Goal: Task Accomplishment & Management: Use online tool/utility

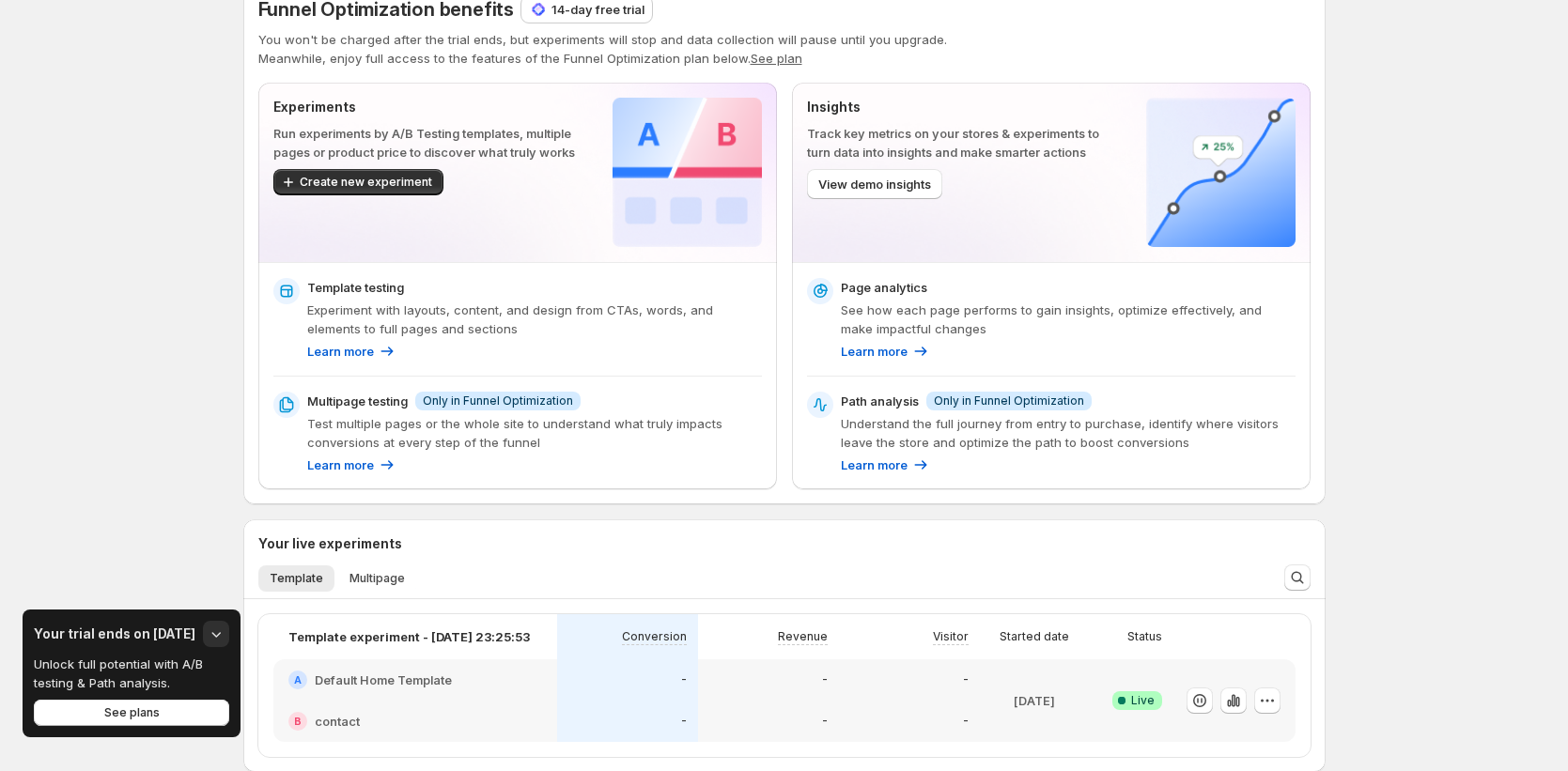
scroll to position [42, 0]
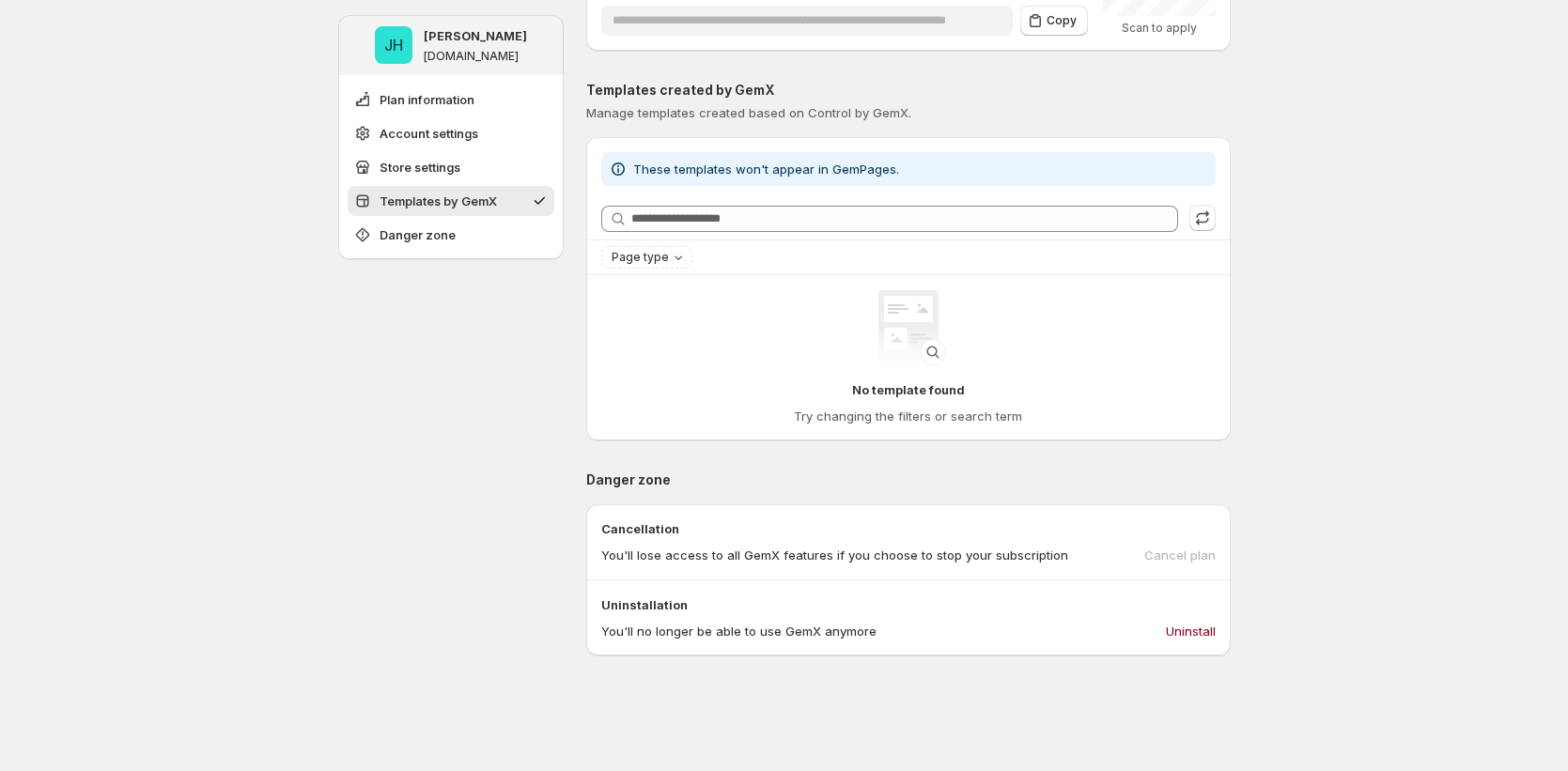
scroll to position [734, 0]
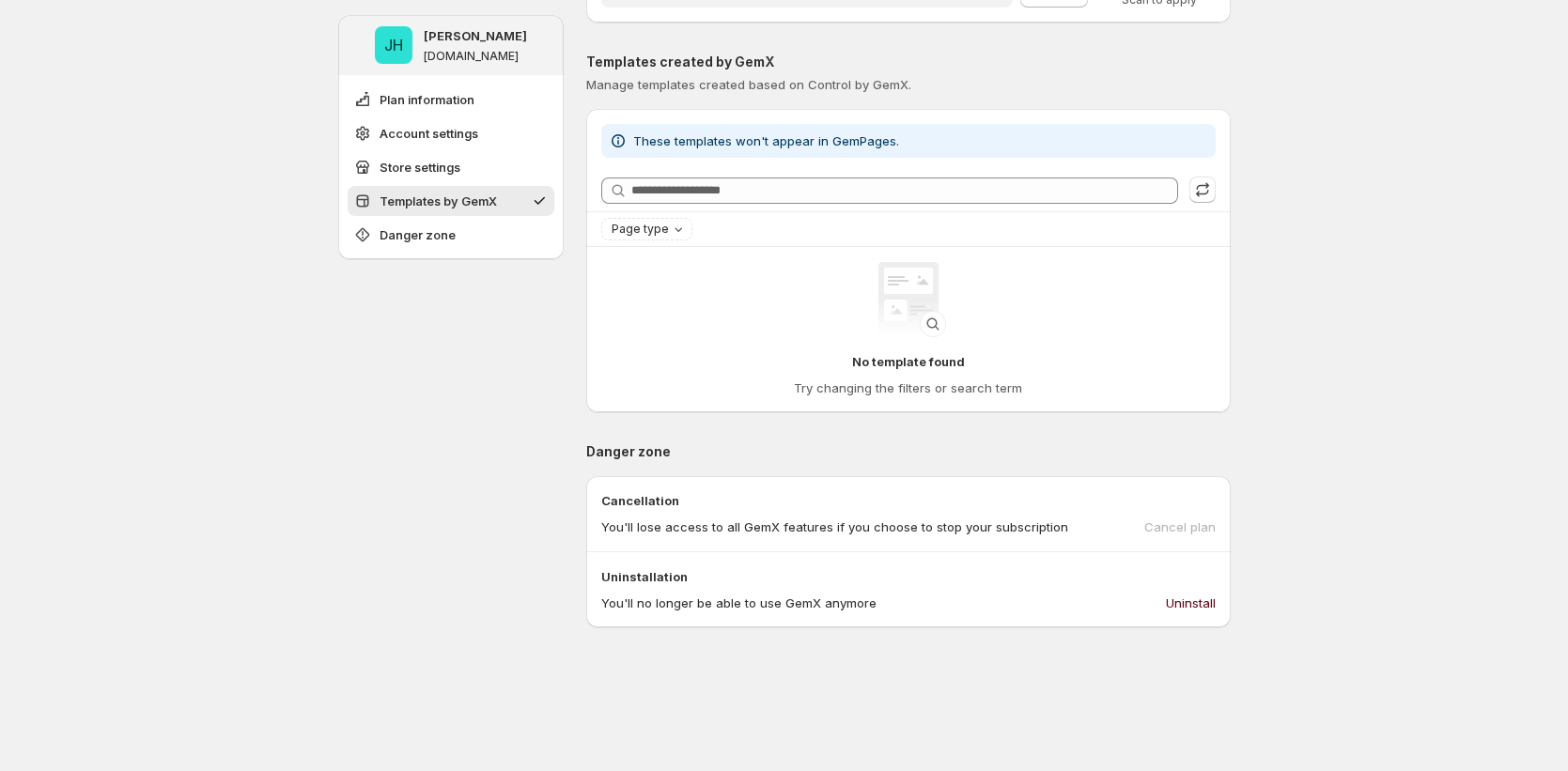
click at [1199, 599] on span "Uninstall" at bounding box center [1191, 603] width 50 height 18
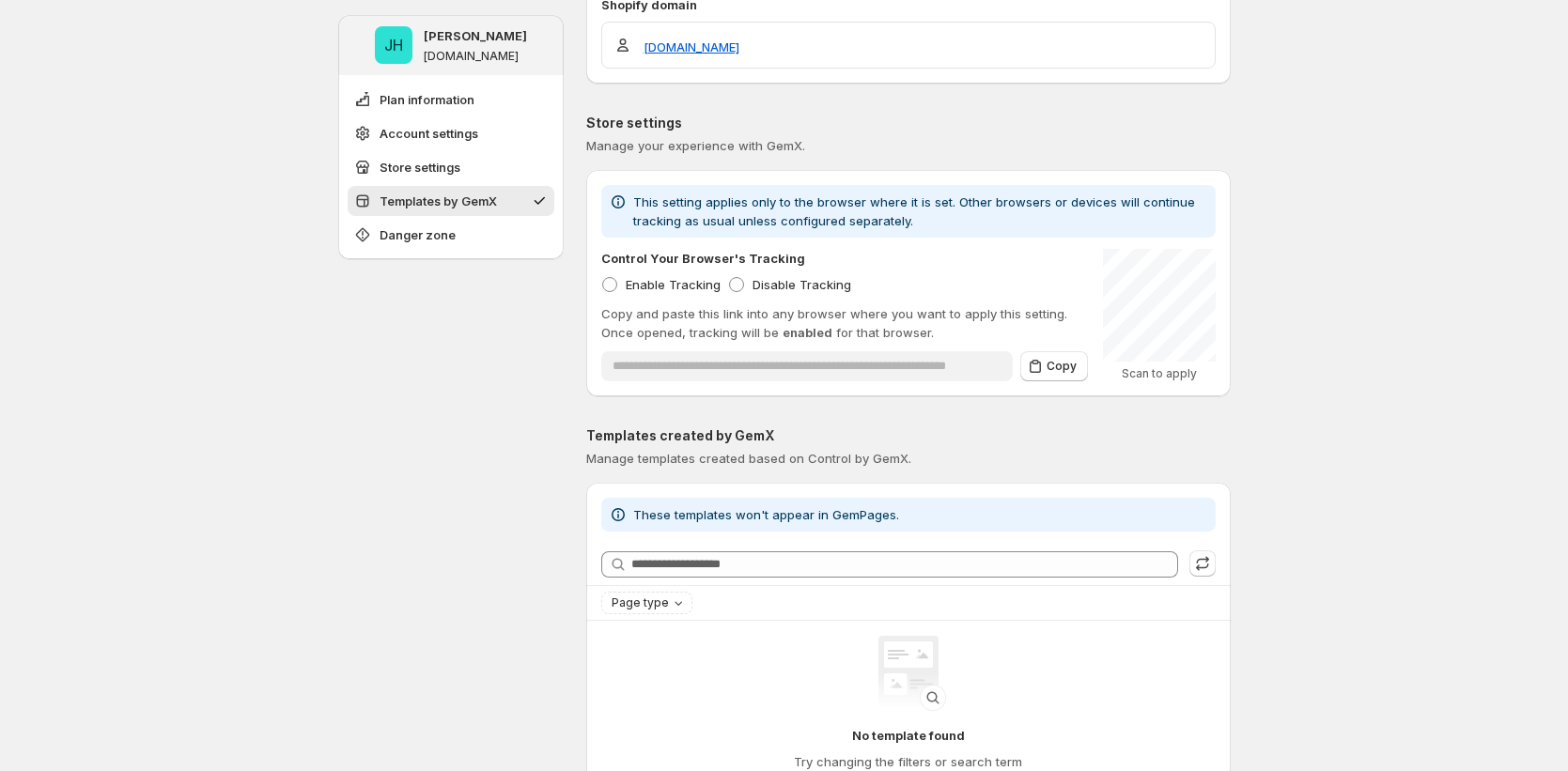
scroll to position [0, 0]
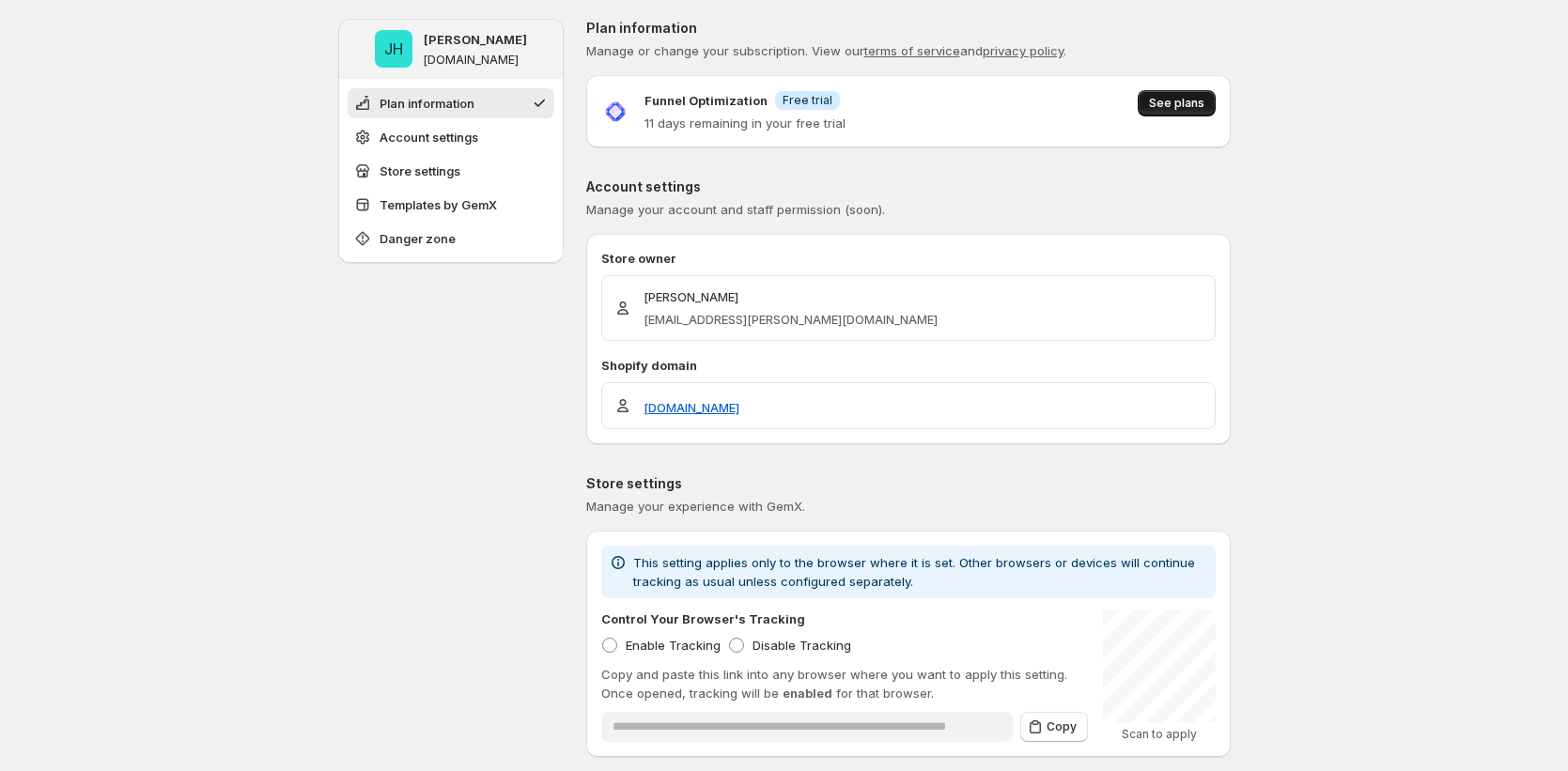
click at [1196, 108] on span "See plans" at bounding box center [1177, 103] width 55 height 15
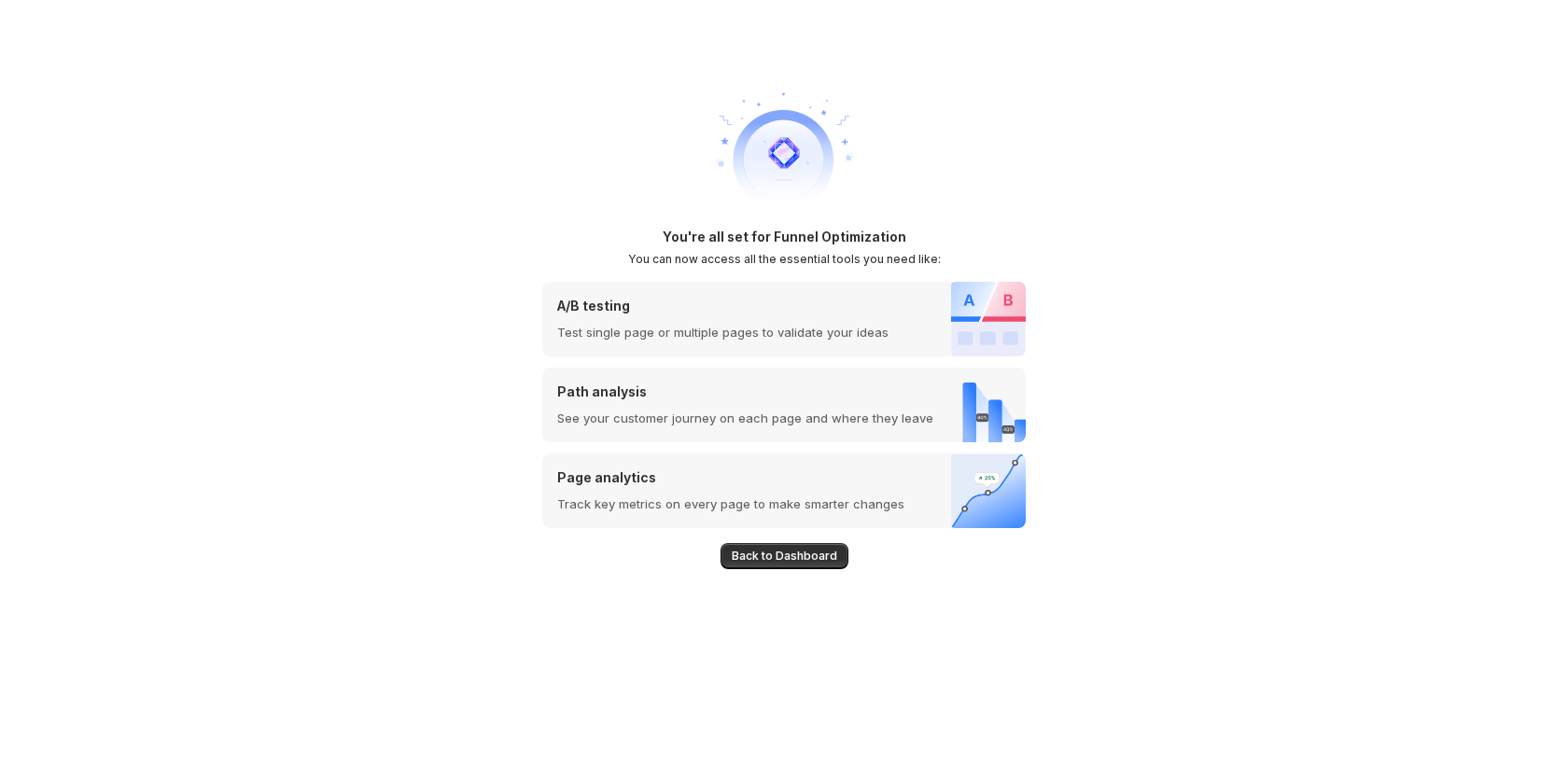
click at [772, 539] on div "Back to Dashboard" at bounding box center [784, 549] width 483 height 42
click at [762, 562] on span "Back to Dashboard" at bounding box center [784, 555] width 105 height 14
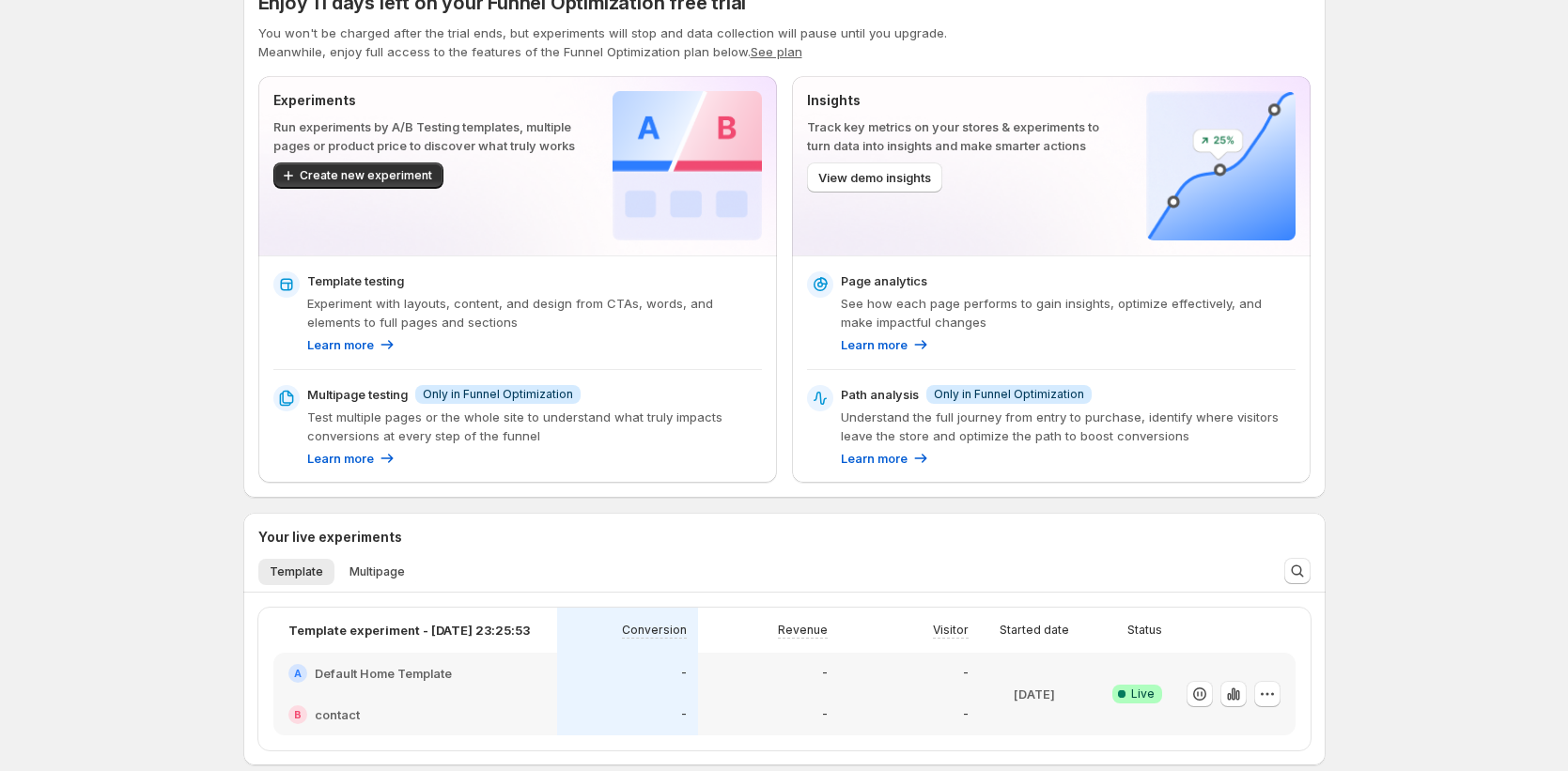
scroll to position [561, 0]
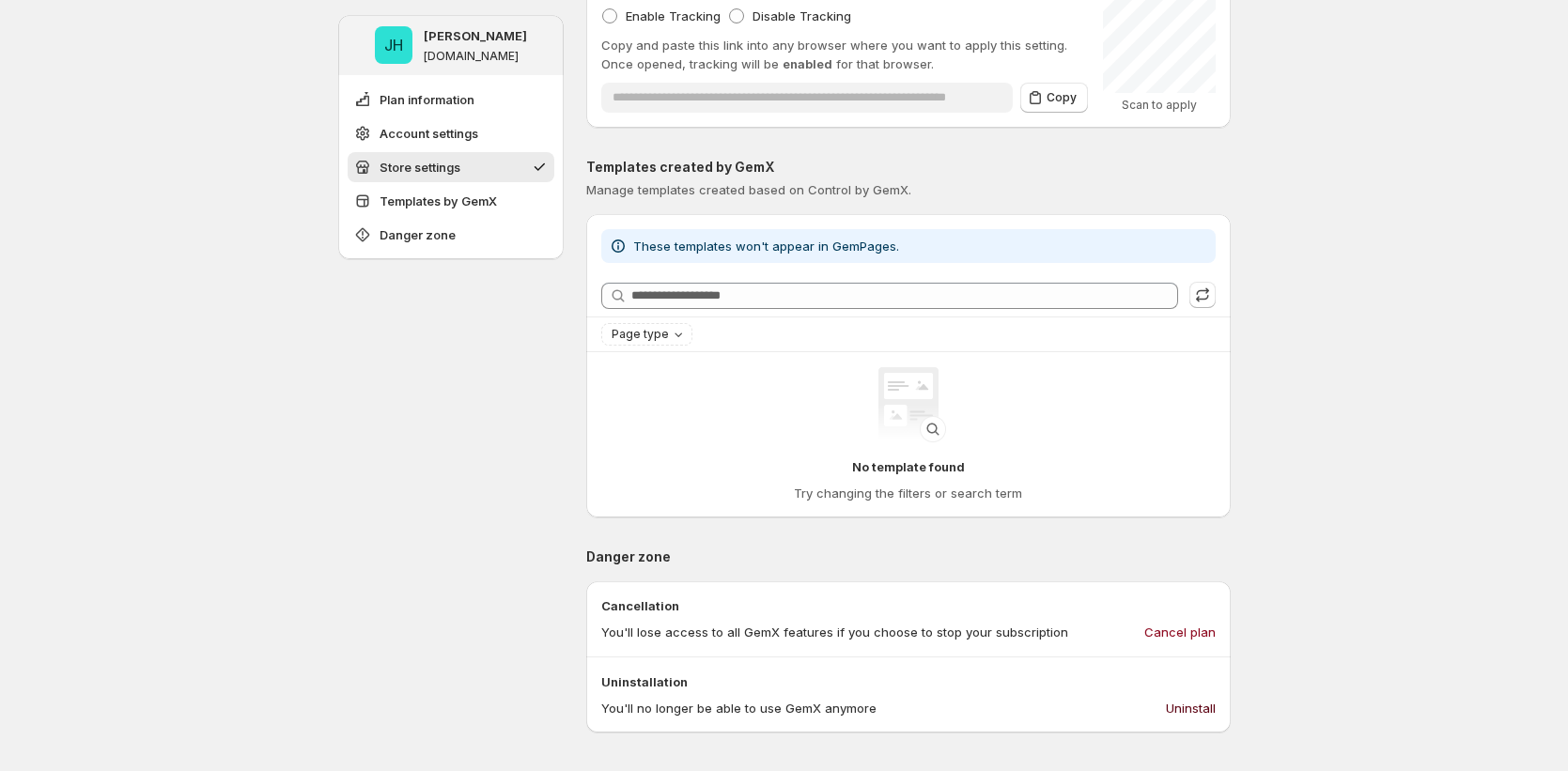
scroll to position [829, 0]
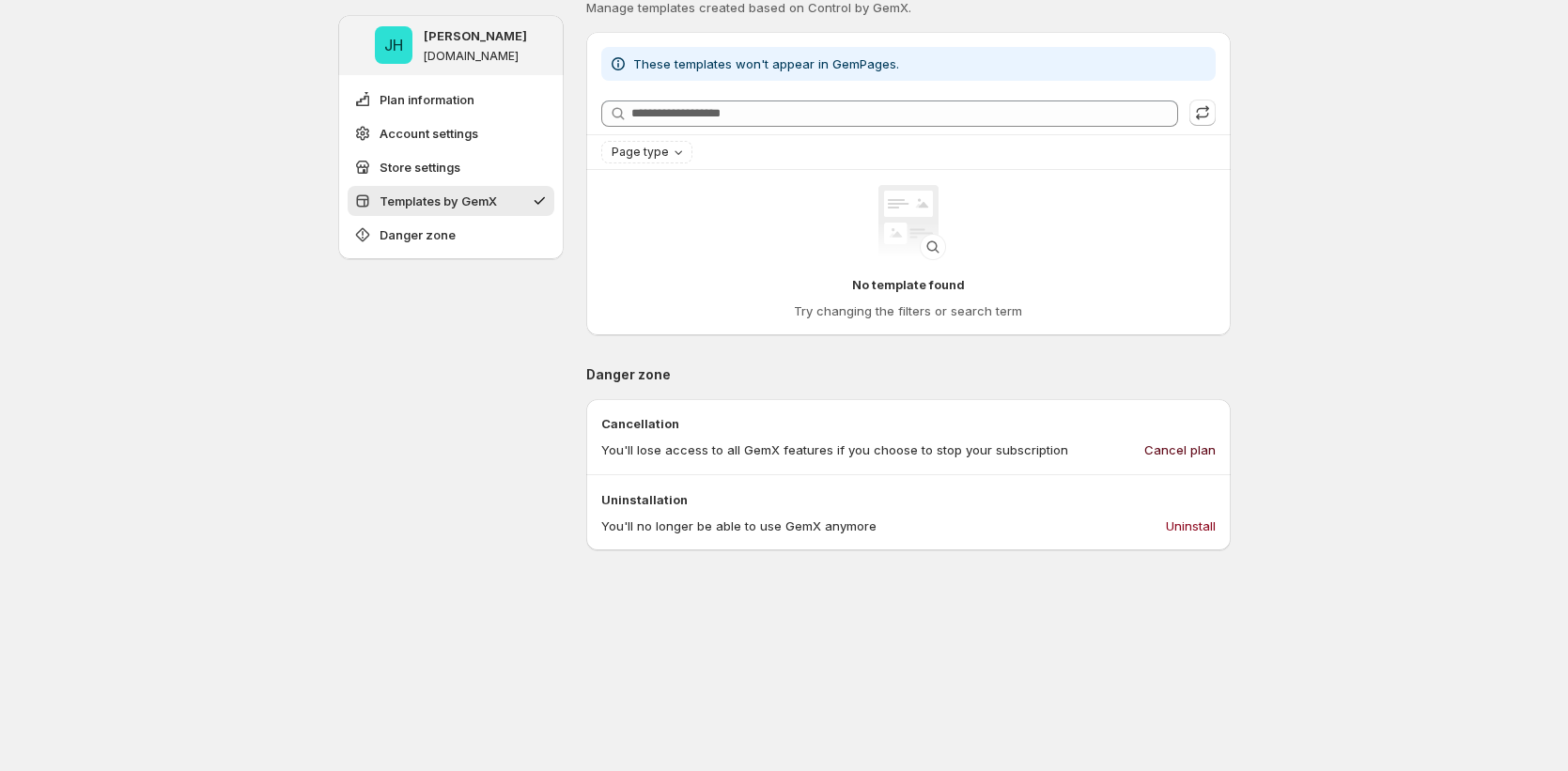
click at [1178, 457] on span "Cancel plan" at bounding box center [1180, 449] width 71 height 18
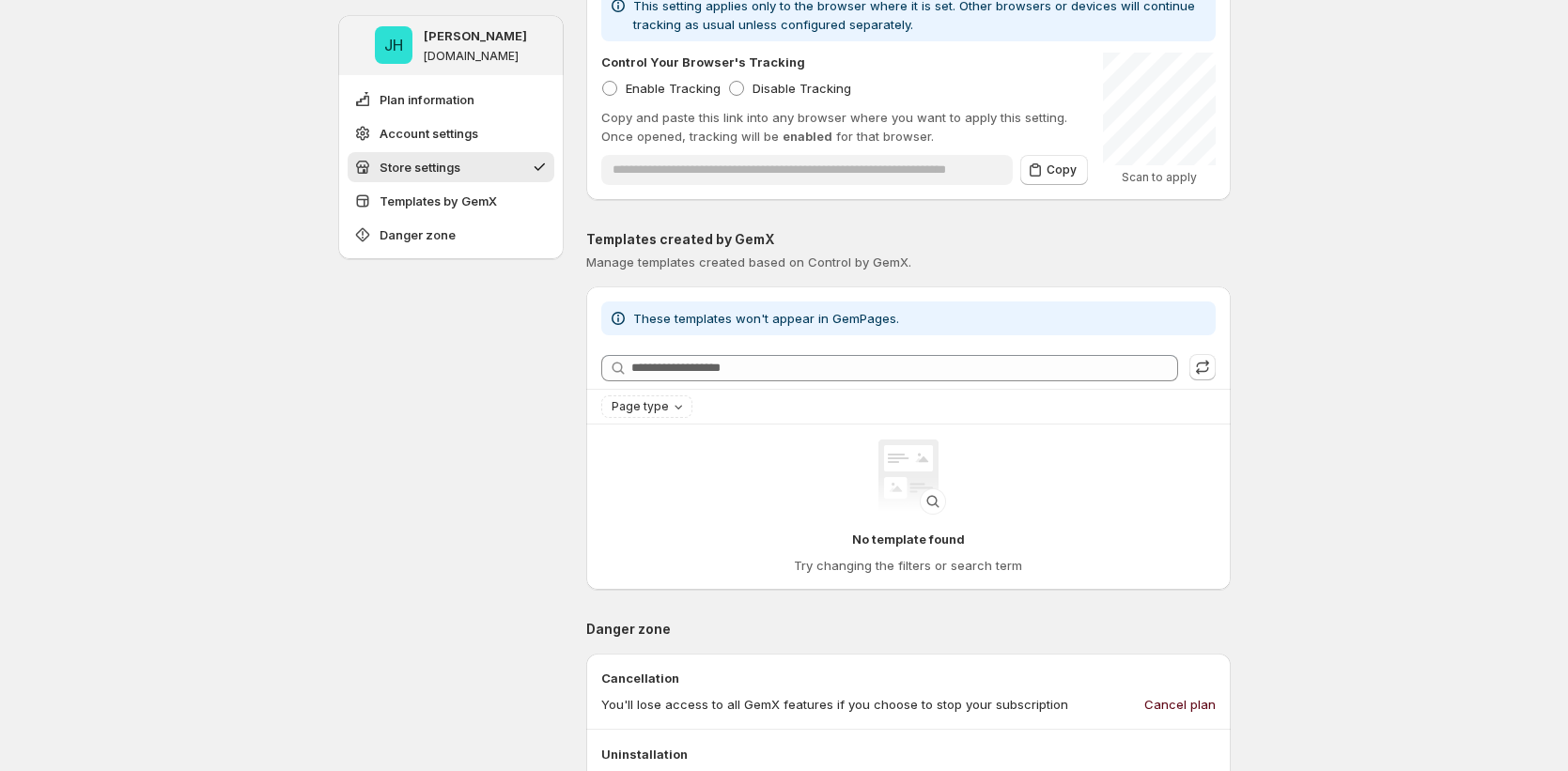
scroll to position [575, 0]
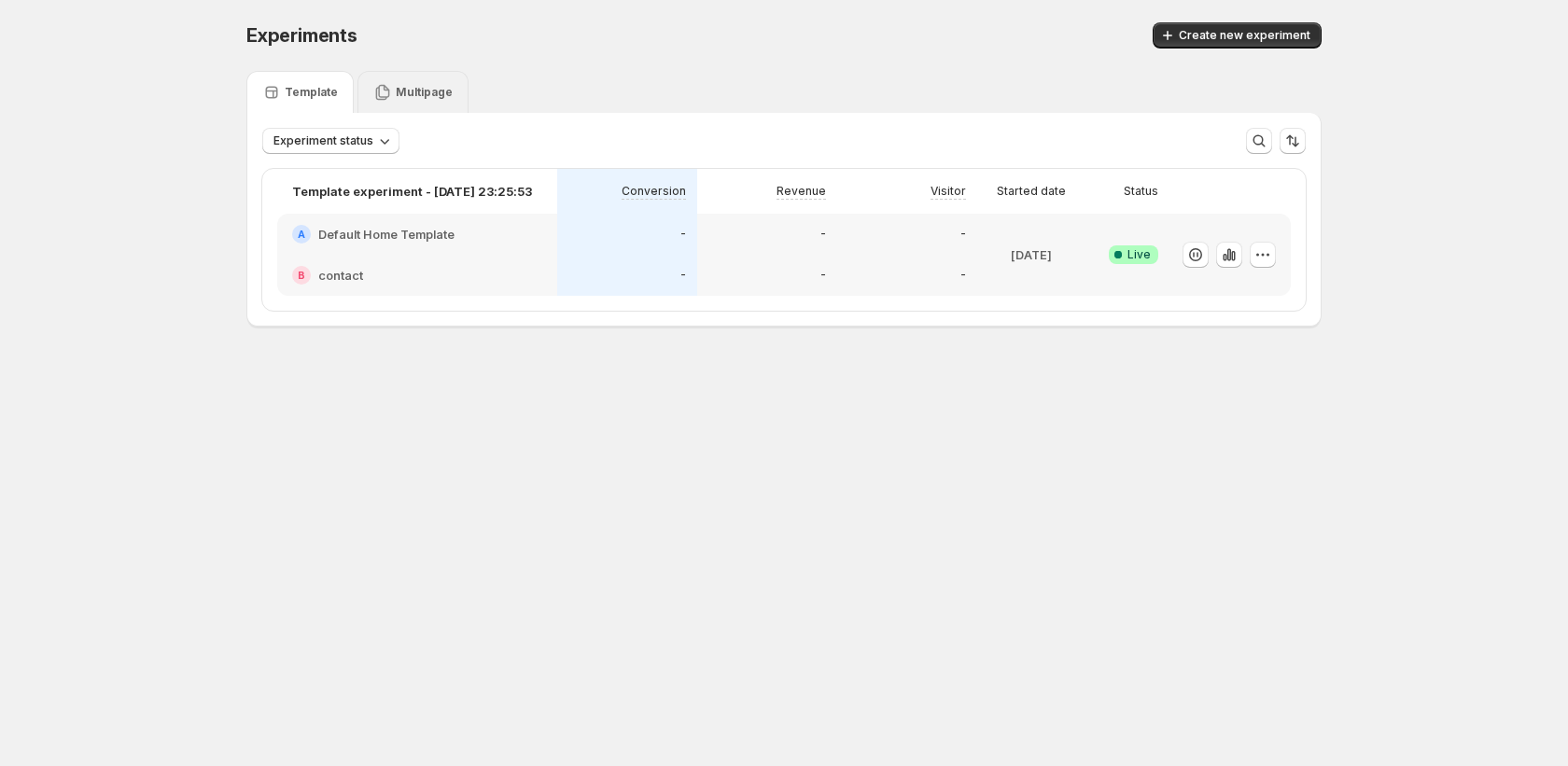
click at [427, 85] on p "Multipage" at bounding box center [424, 92] width 57 height 14
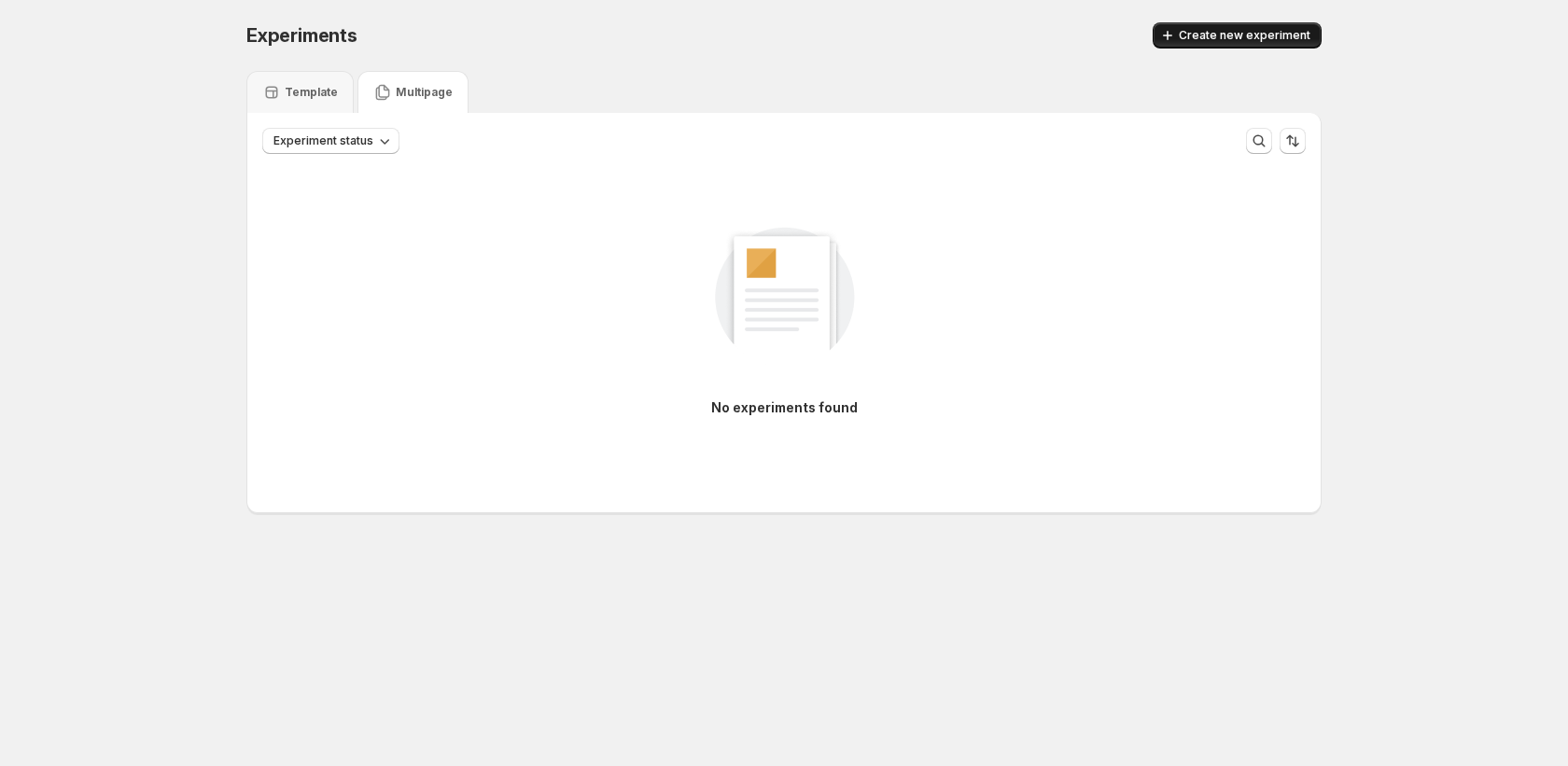
click at [1256, 22] on button "Create new experiment" at bounding box center [1237, 35] width 169 height 26
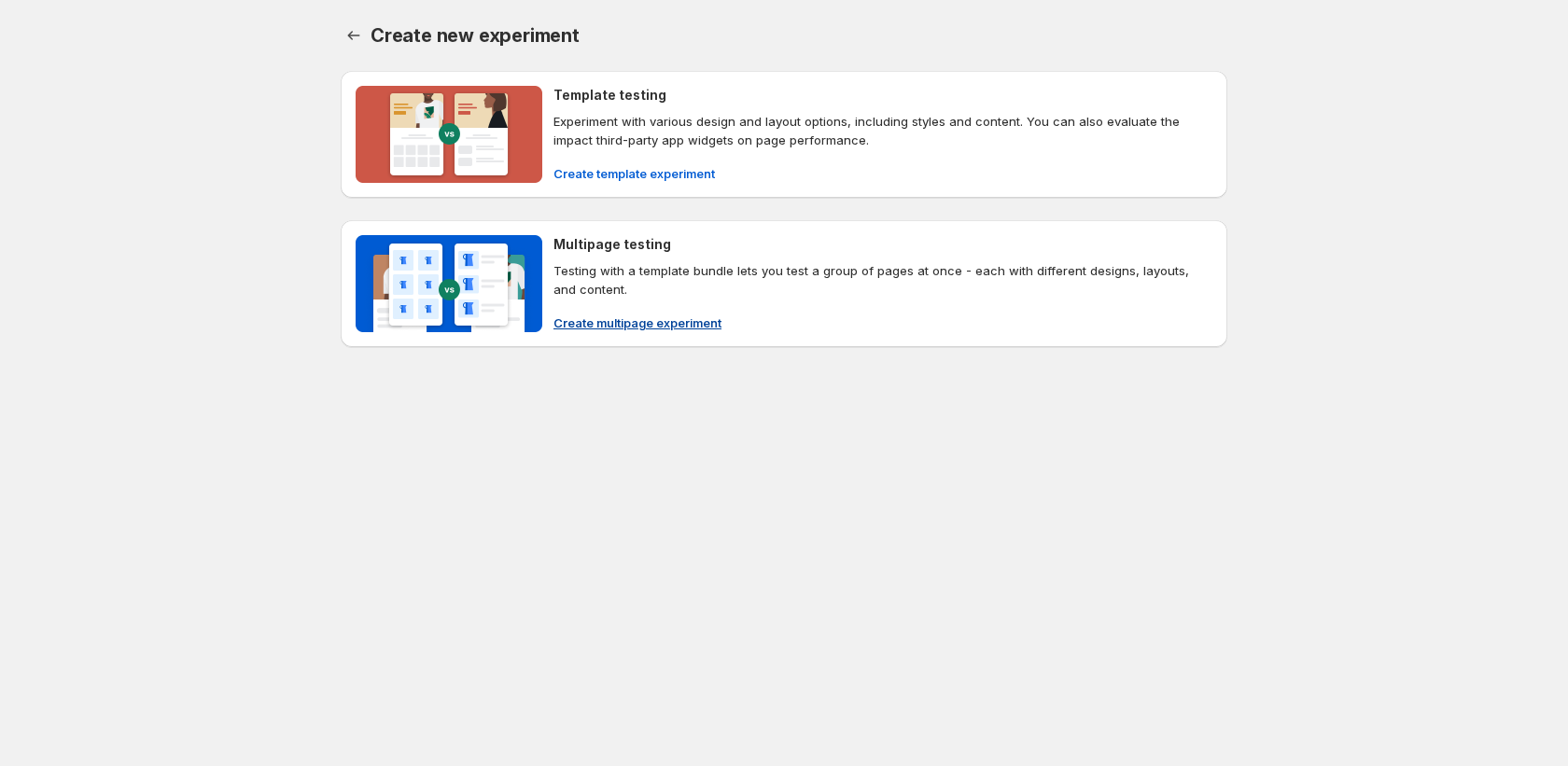
drag, startPoint x: 602, startPoint y: 339, endPoint x: 605, endPoint y: 329, distance: 10.4
click at [603, 337] on div "Multipage testing Testing with a template bundle lets you test a group of pages…" at bounding box center [784, 283] width 887 height 127
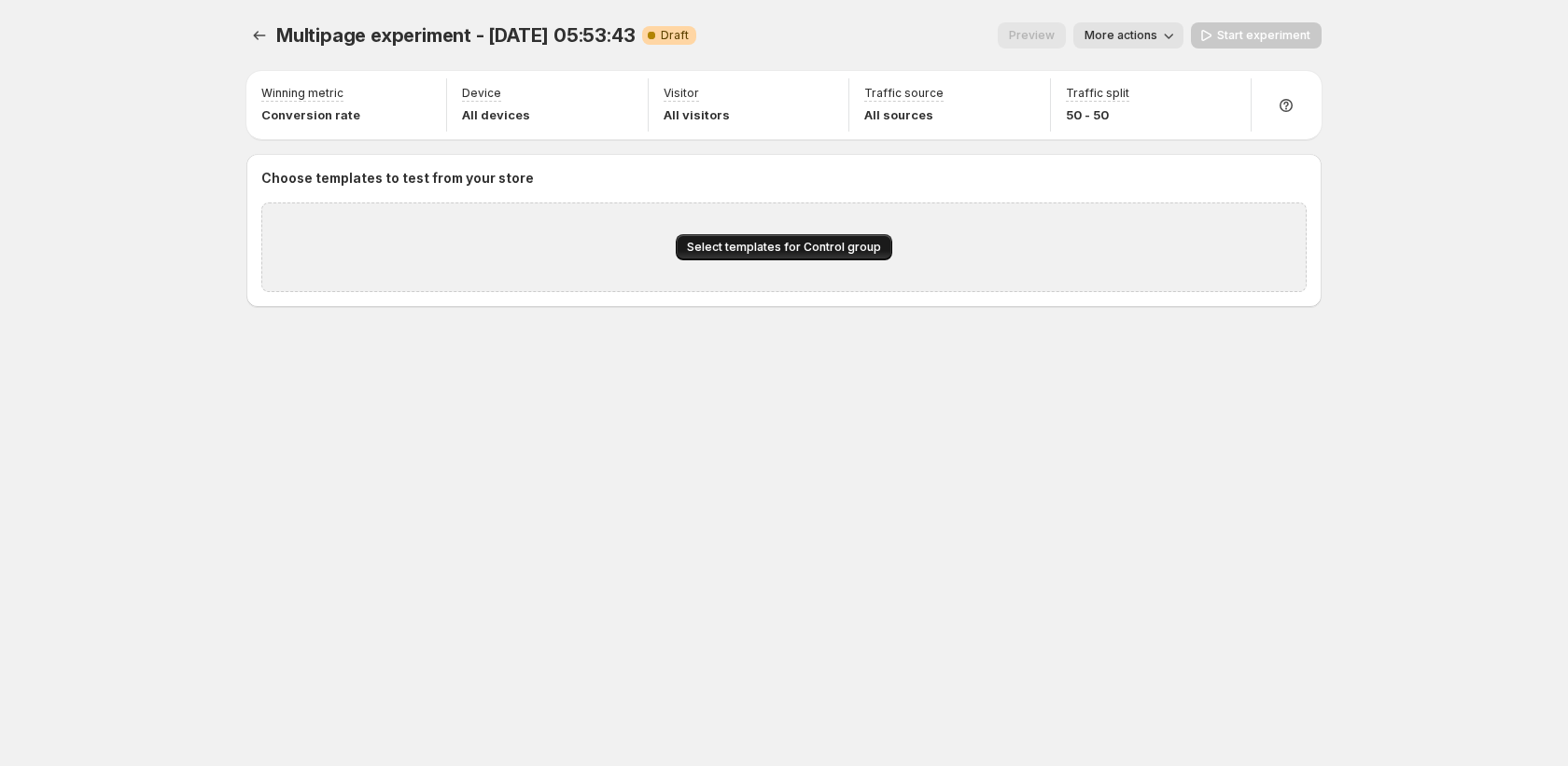
click at [821, 234] on button "Select templates for Control group" at bounding box center [784, 246] width 216 height 26
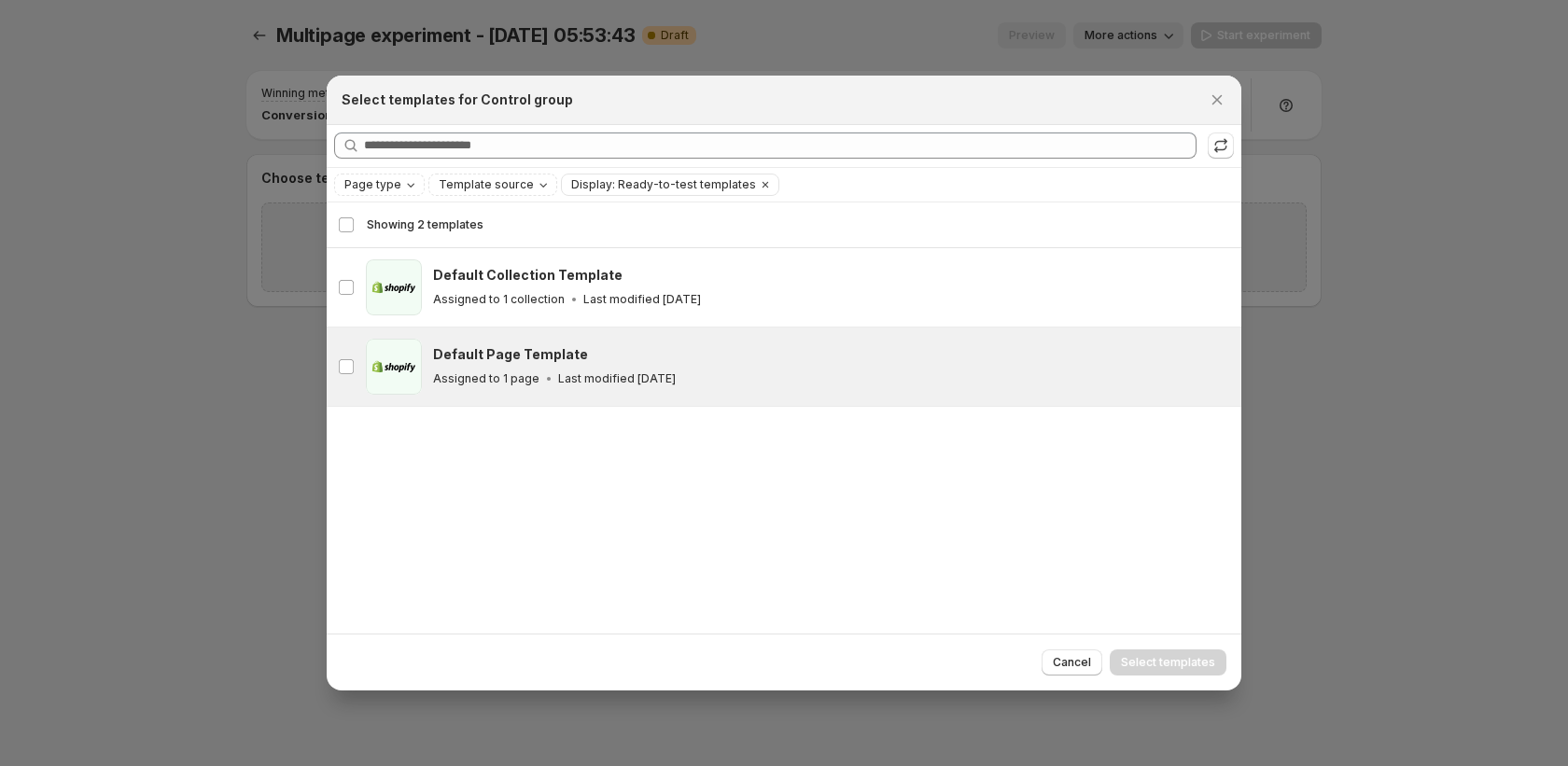
drag, startPoint x: 650, startPoint y: 331, endPoint x: 811, endPoint y: 396, distance: 173.6
click at [651, 332] on div "page Default Page Template Assigned to 1 page Last modified 3 days ago" at bounding box center [784, 366] width 915 height 78
click at [1163, 662] on span "Select templates" at bounding box center [1168, 662] width 95 height 14
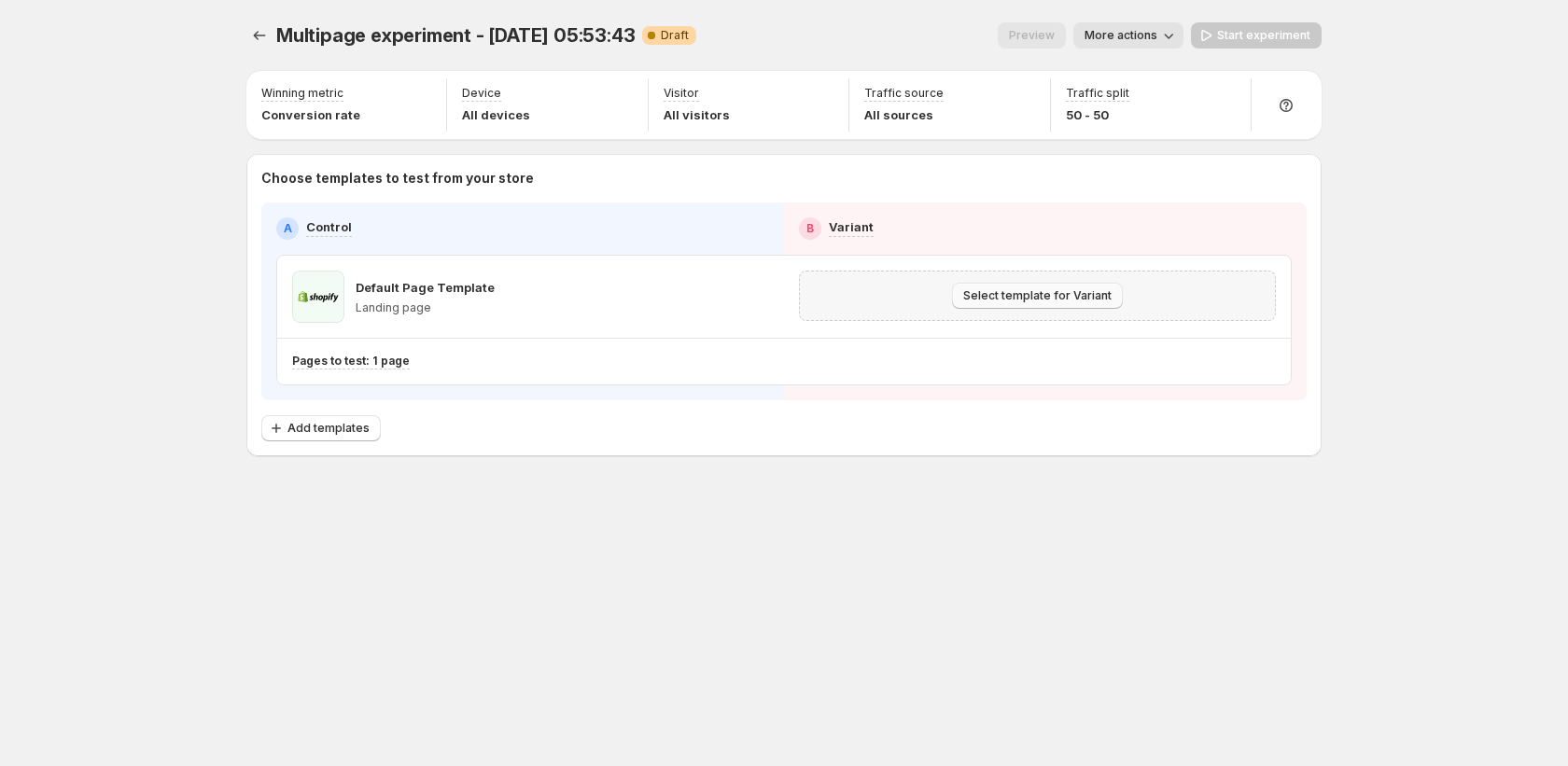
click at [1064, 296] on span "Select template for Variant" at bounding box center [1038, 296] width 149 height 14
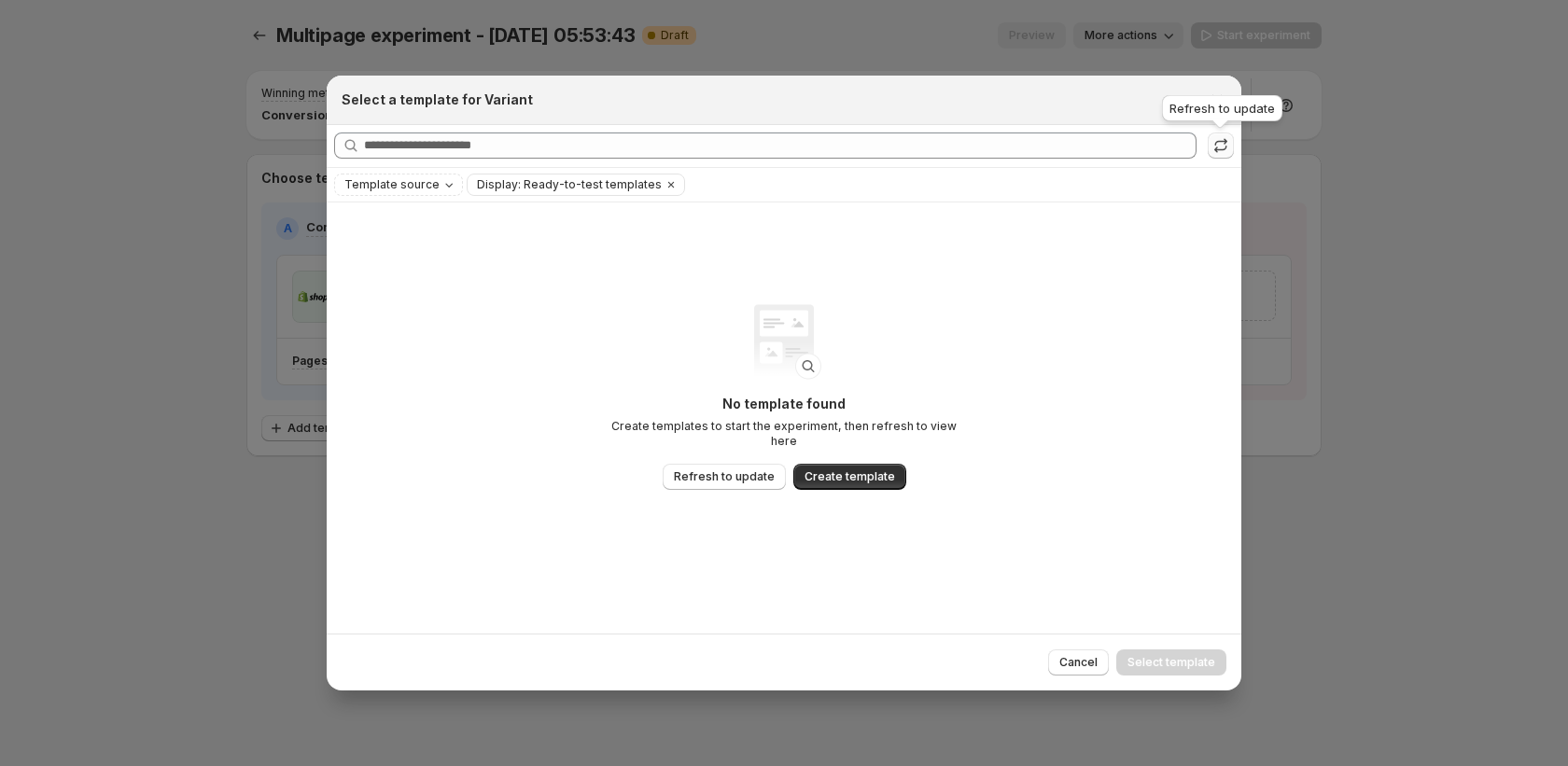
click at [1222, 148] on icon ":r31:" at bounding box center [1220, 145] width 18 height 18
click at [1220, 100] on icon "Close" at bounding box center [1216, 99] width 18 height 18
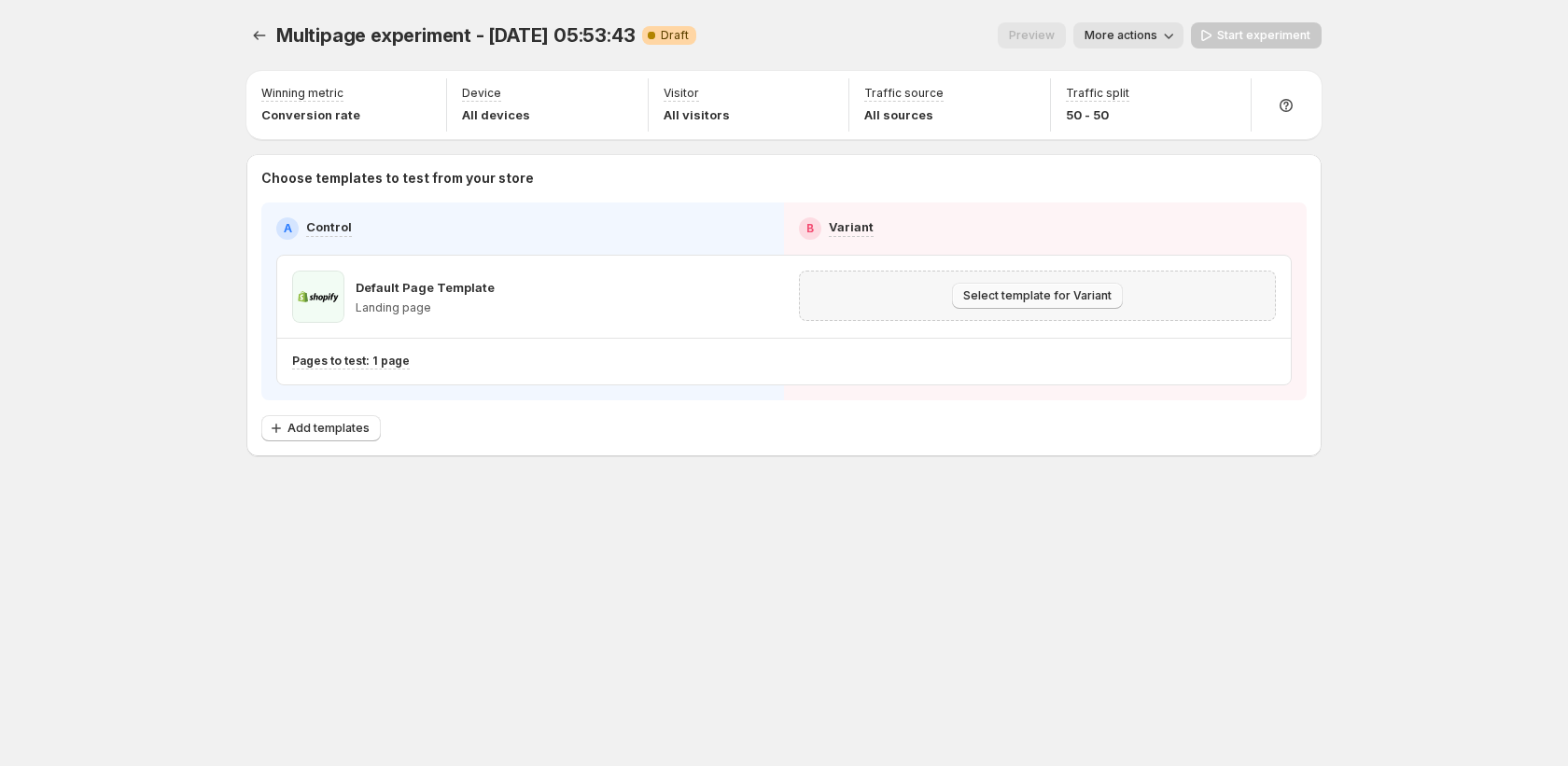
click at [1101, 298] on span "Select template for Variant" at bounding box center [1038, 296] width 149 height 14
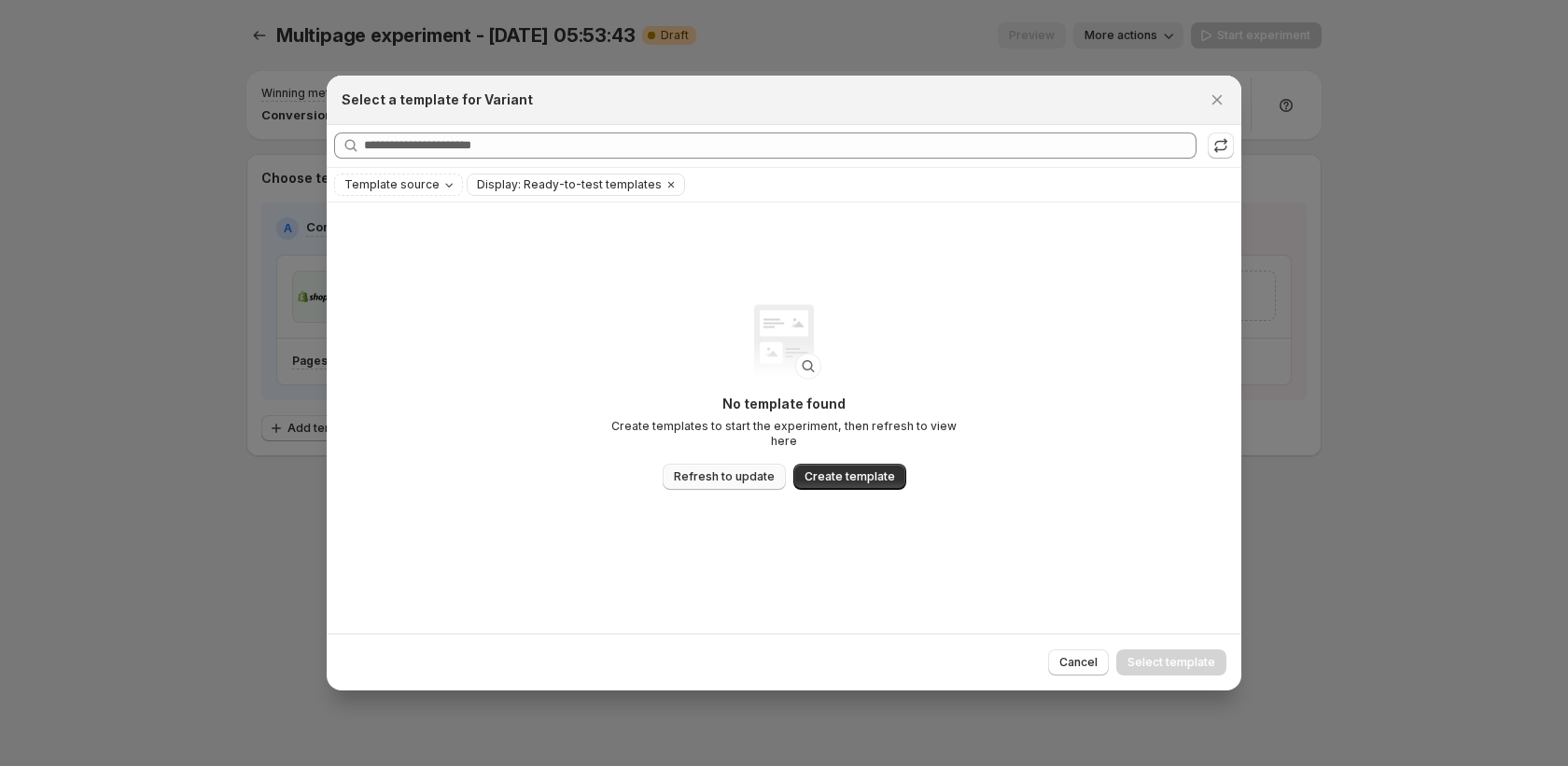
click at [732, 476] on span "Refresh to update" at bounding box center [725, 476] width 100 height 14
click at [854, 470] on span "Create template" at bounding box center [850, 476] width 91 height 14
click at [1225, 141] on icon ":r31:" at bounding box center [1221, 142] width 13 height 8
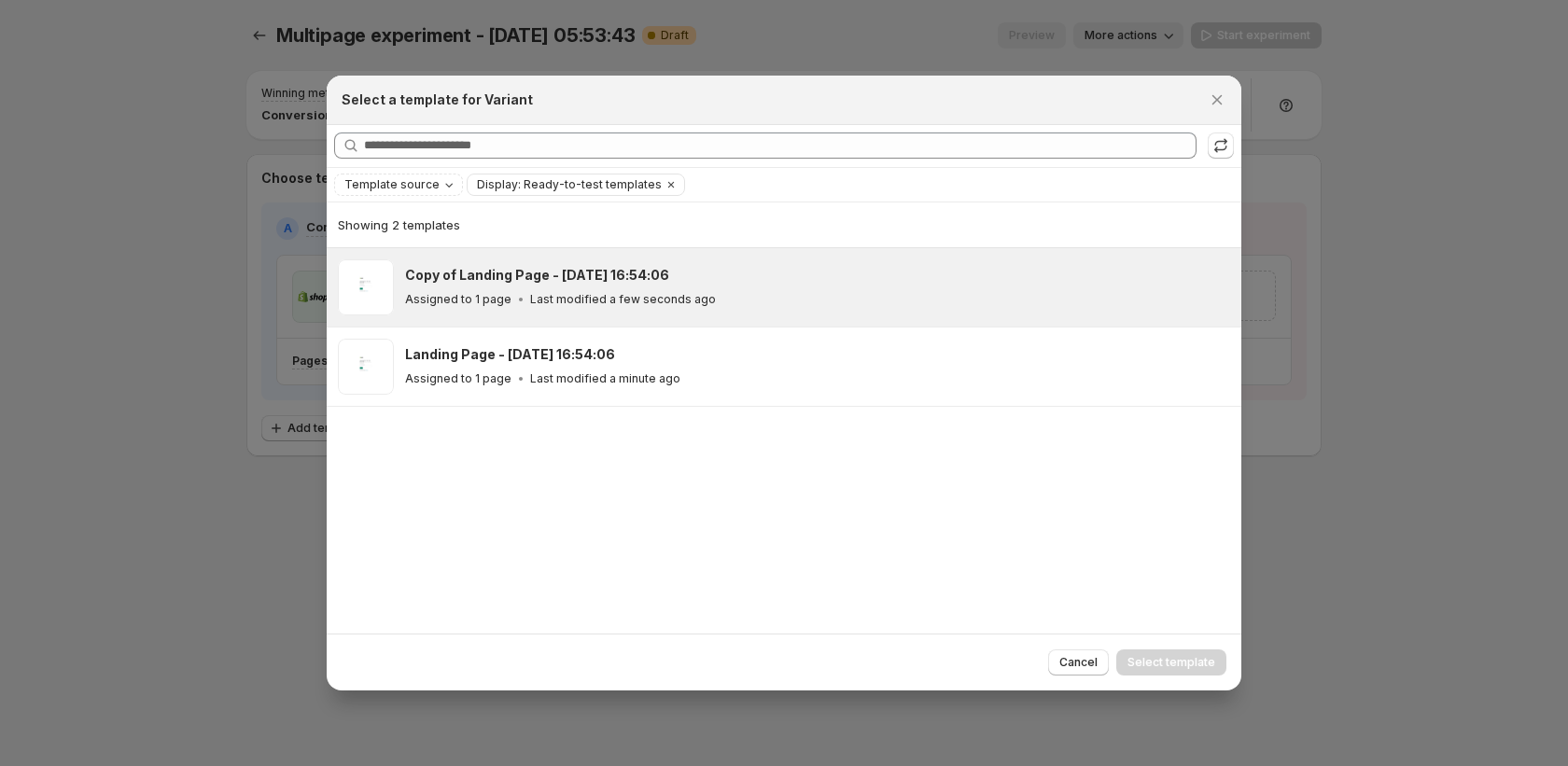
click at [1032, 320] on div "Copy of Landing Page - Sep 18, 16:54:06 Assigned to 1 page Last modified a few …" at bounding box center [784, 287] width 915 height 78
click at [1190, 659] on span "Select template" at bounding box center [1171, 662] width 88 height 14
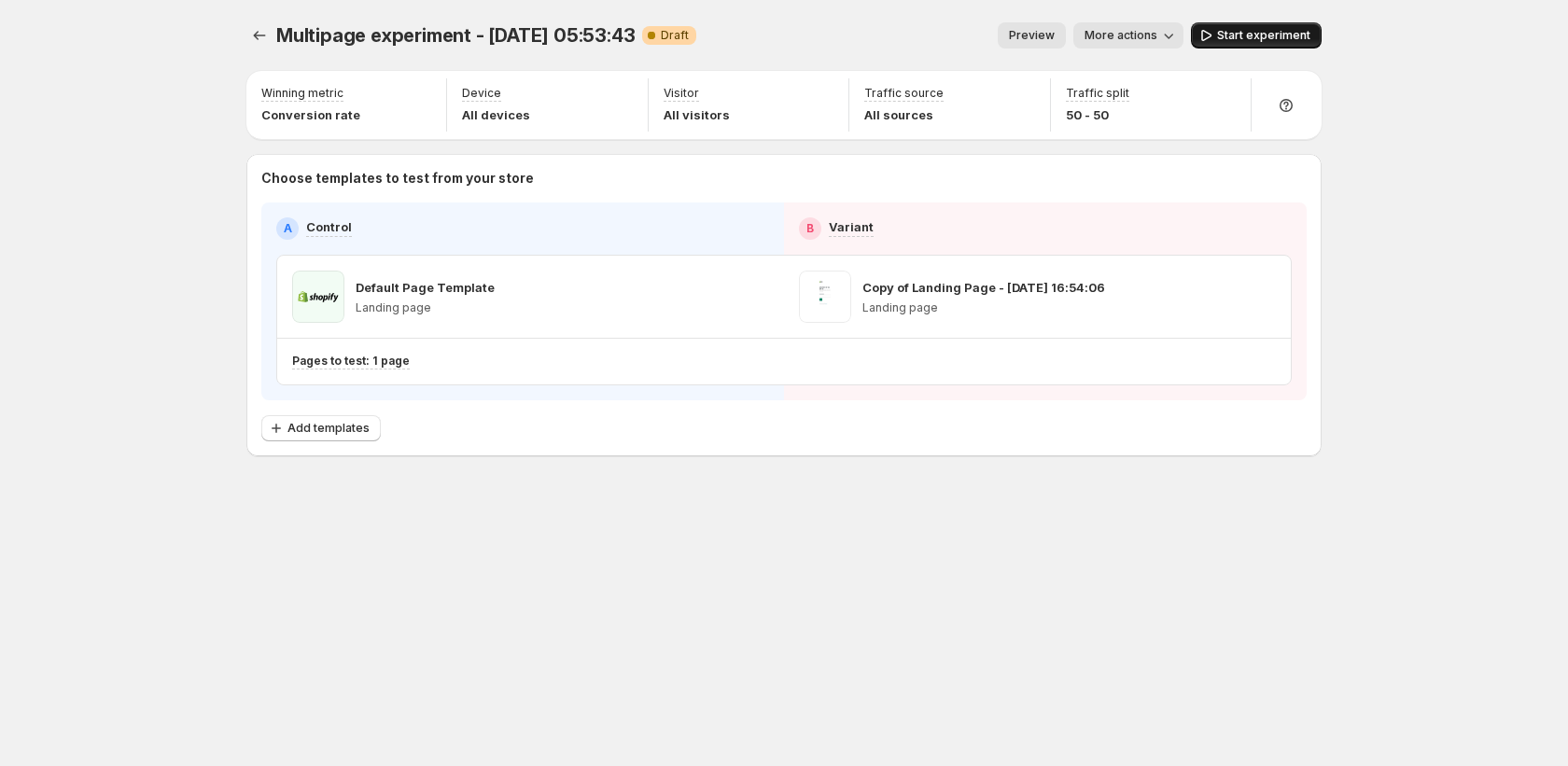
drag, startPoint x: 1269, startPoint y: 18, endPoint x: 1266, endPoint y: 29, distance: 11.4
click at [1267, 22] on div "Multipage experiment - Sep 18, 05:53:43. This page is ready Multipage experimen…" at bounding box center [784, 35] width 1075 height 71
click at [1268, 35] on span "Start experiment" at bounding box center [1264, 35] width 94 height 14
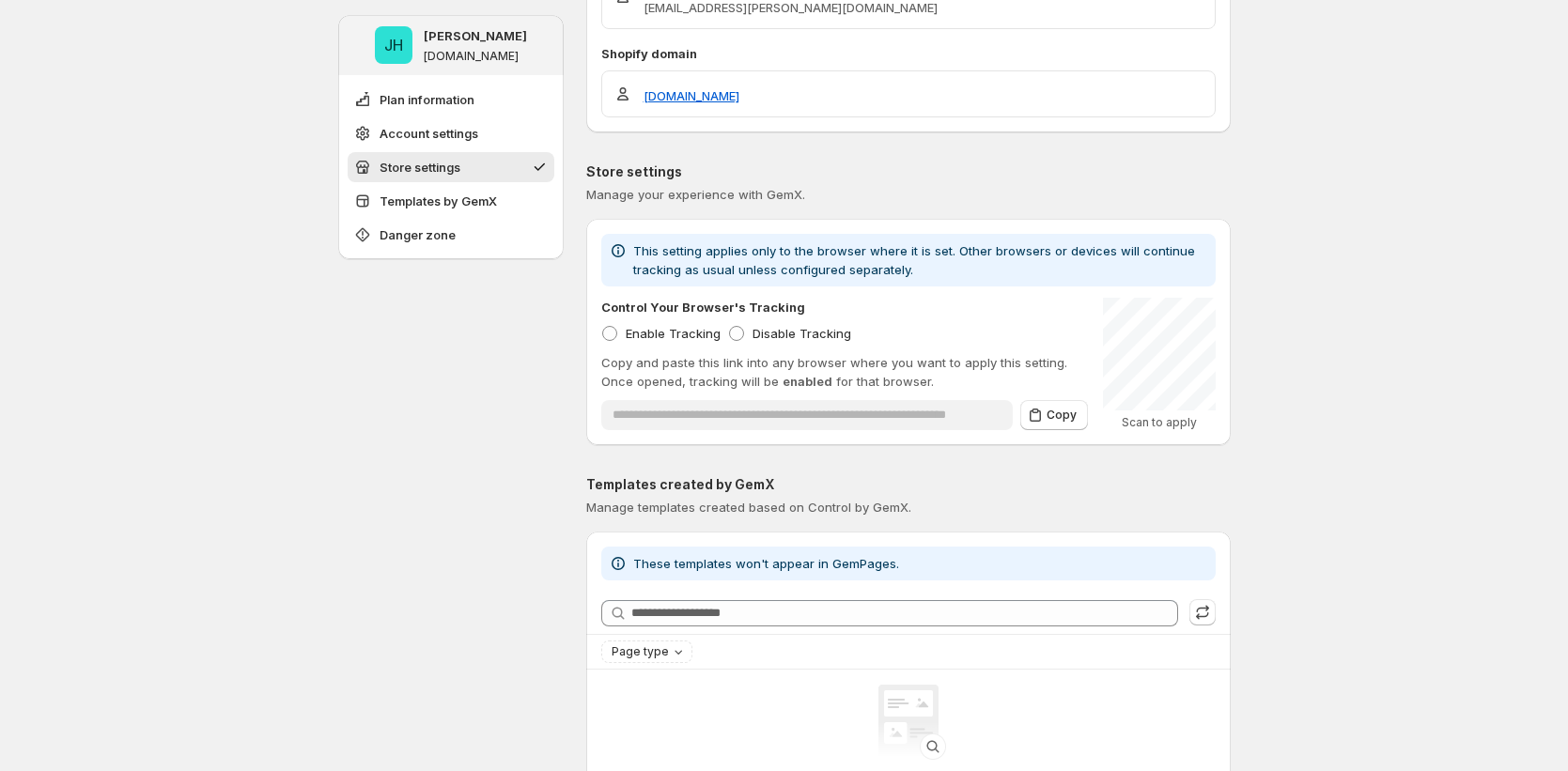
scroll to position [691, 0]
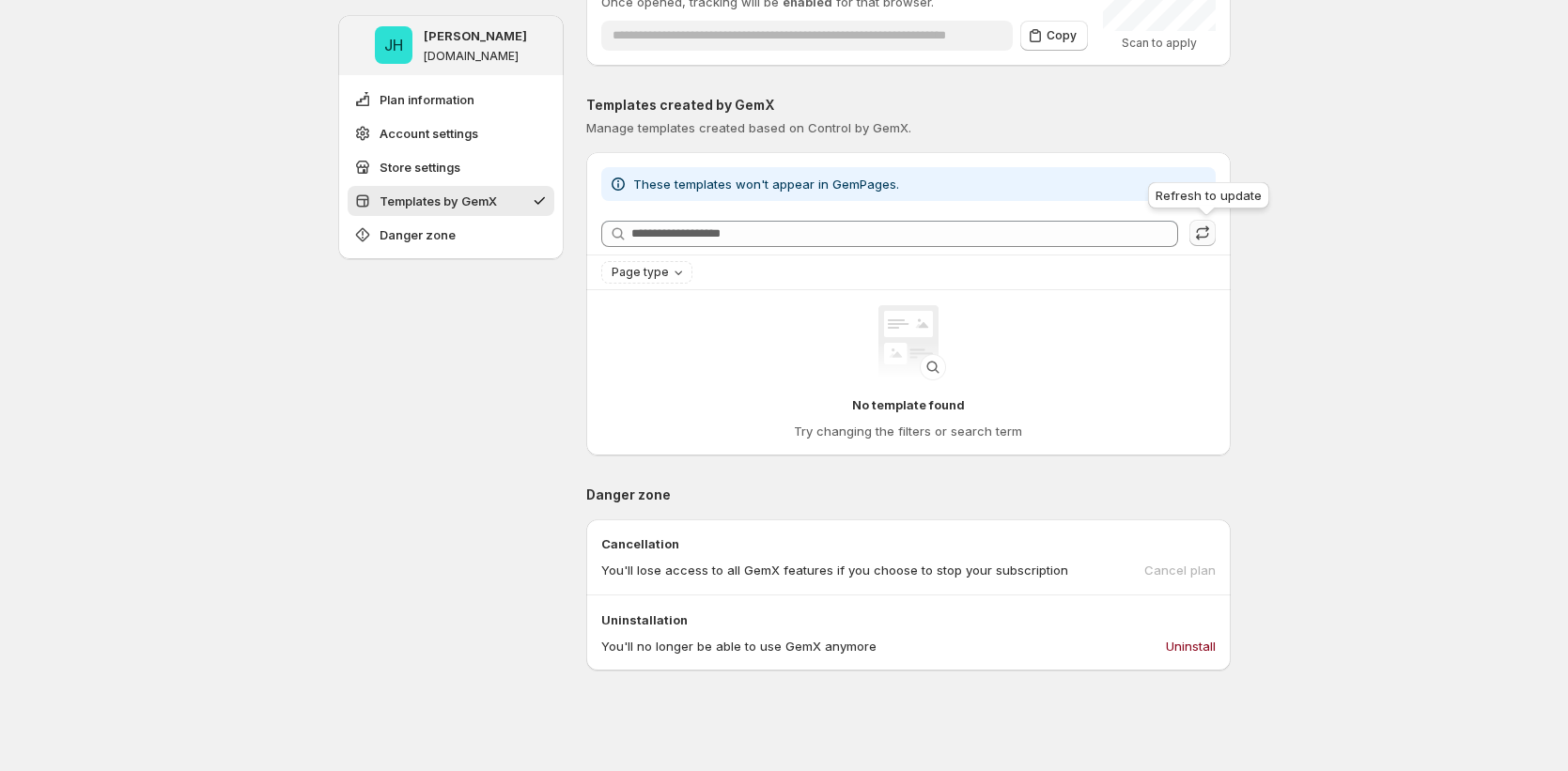
click at [1206, 233] on icon "button" at bounding box center [1202, 232] width 18 height 18
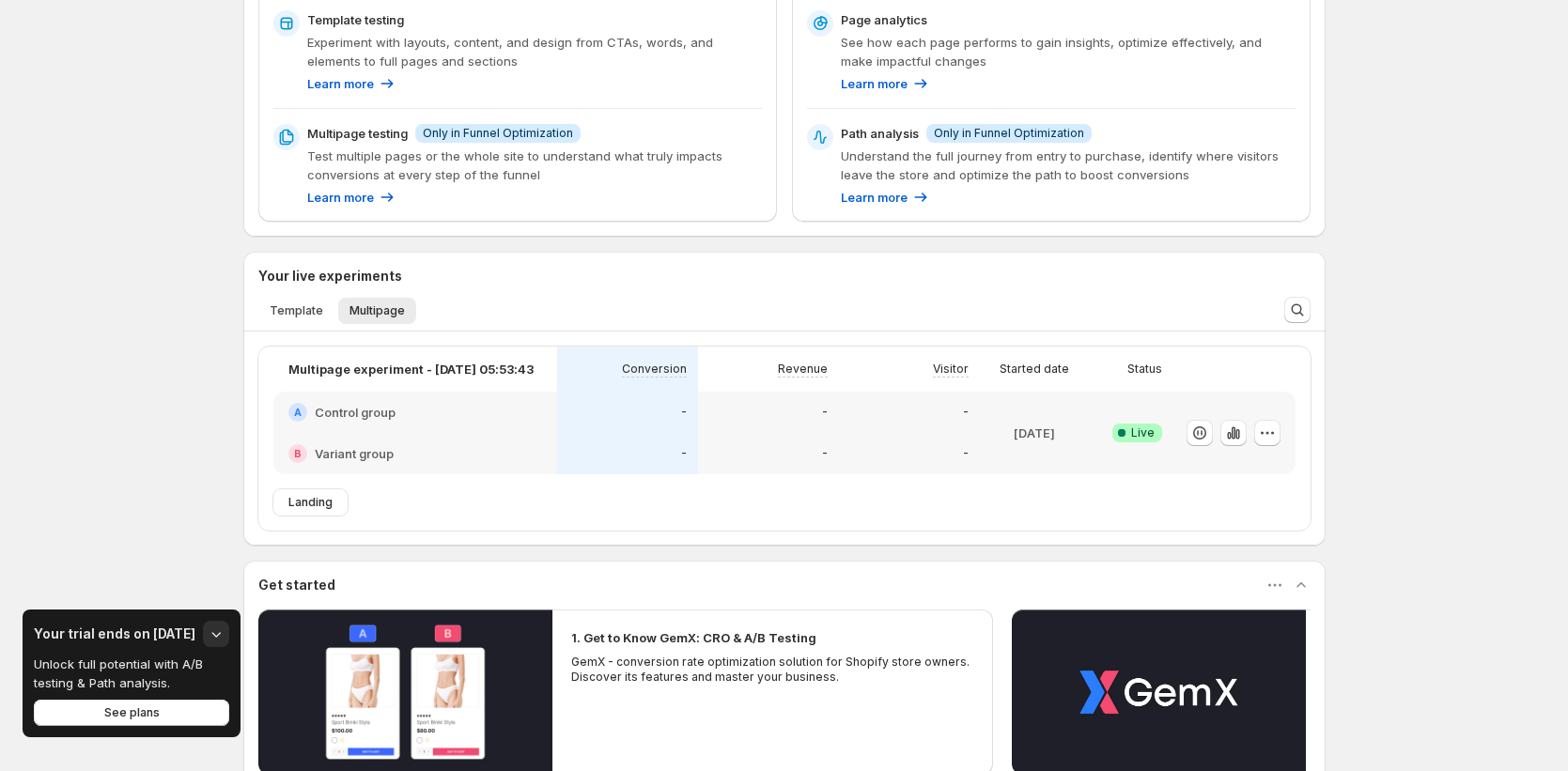
scroll to position [326, 0]
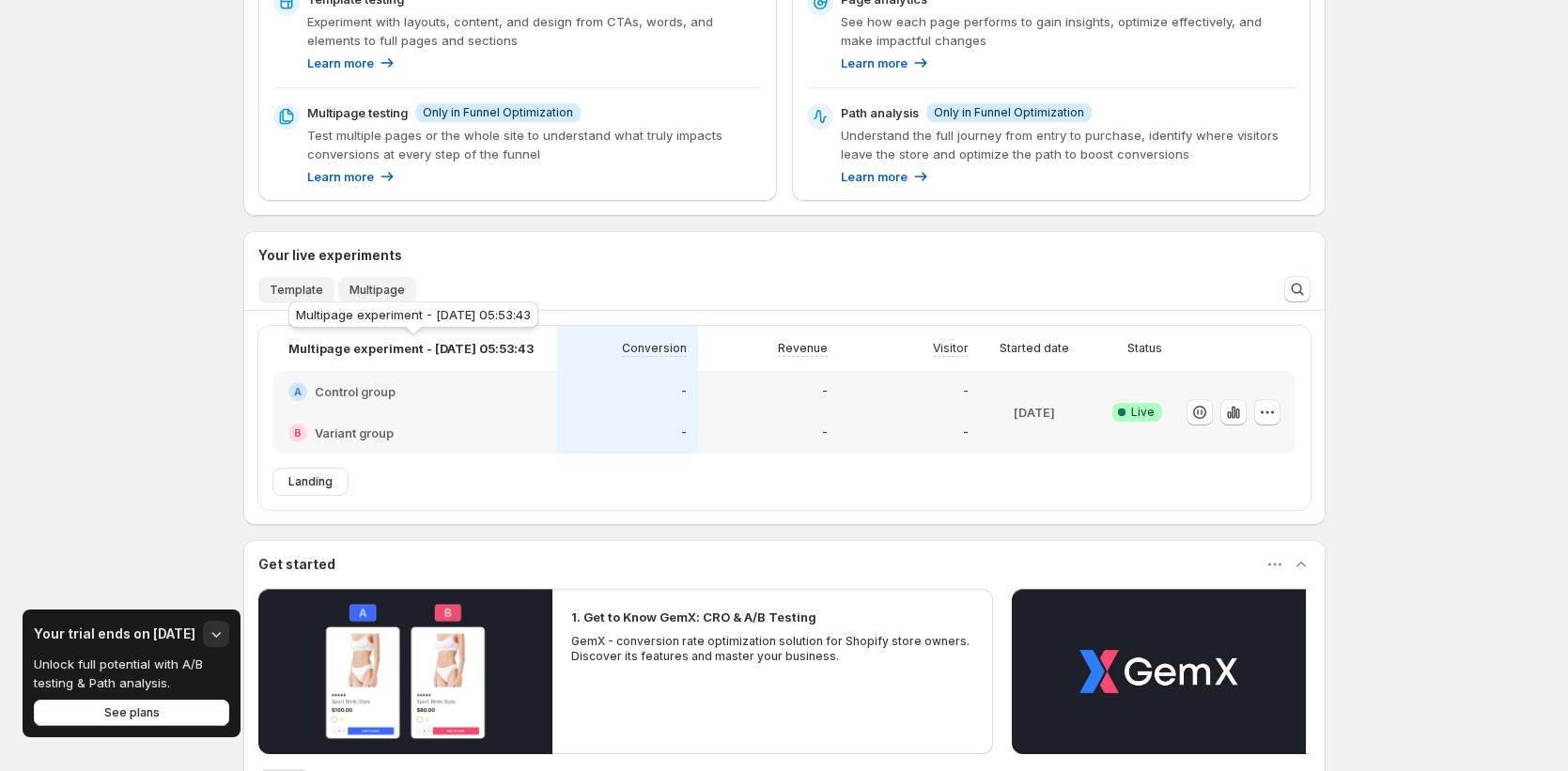
click at [285, 292] on span "Template" at bounding box center [296, 290] width 53 height 15
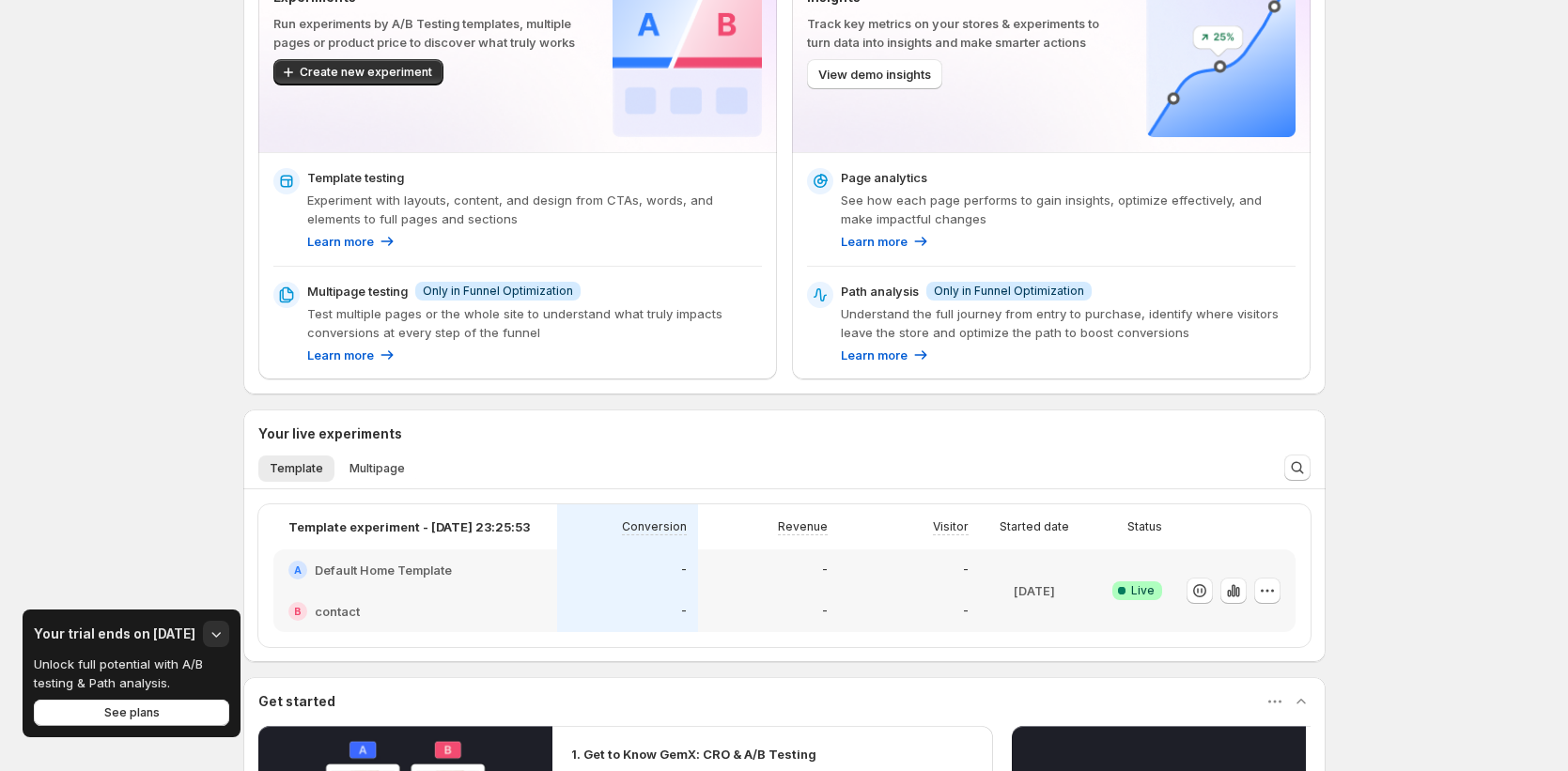
scroll to position [155, 0]
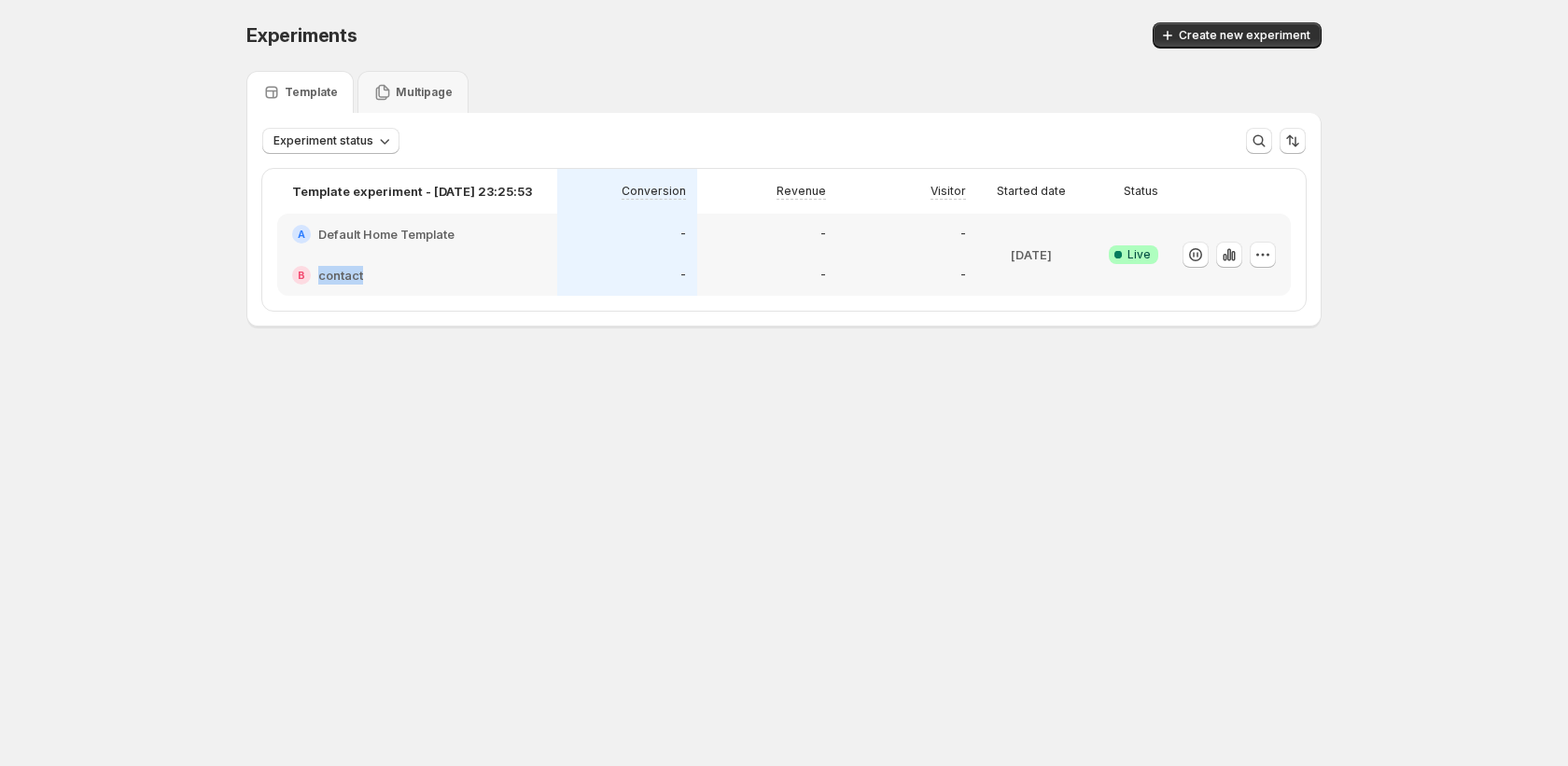
click at [514, 264] on div "B contact" at bounding box center [417, 275] width 280 height 42
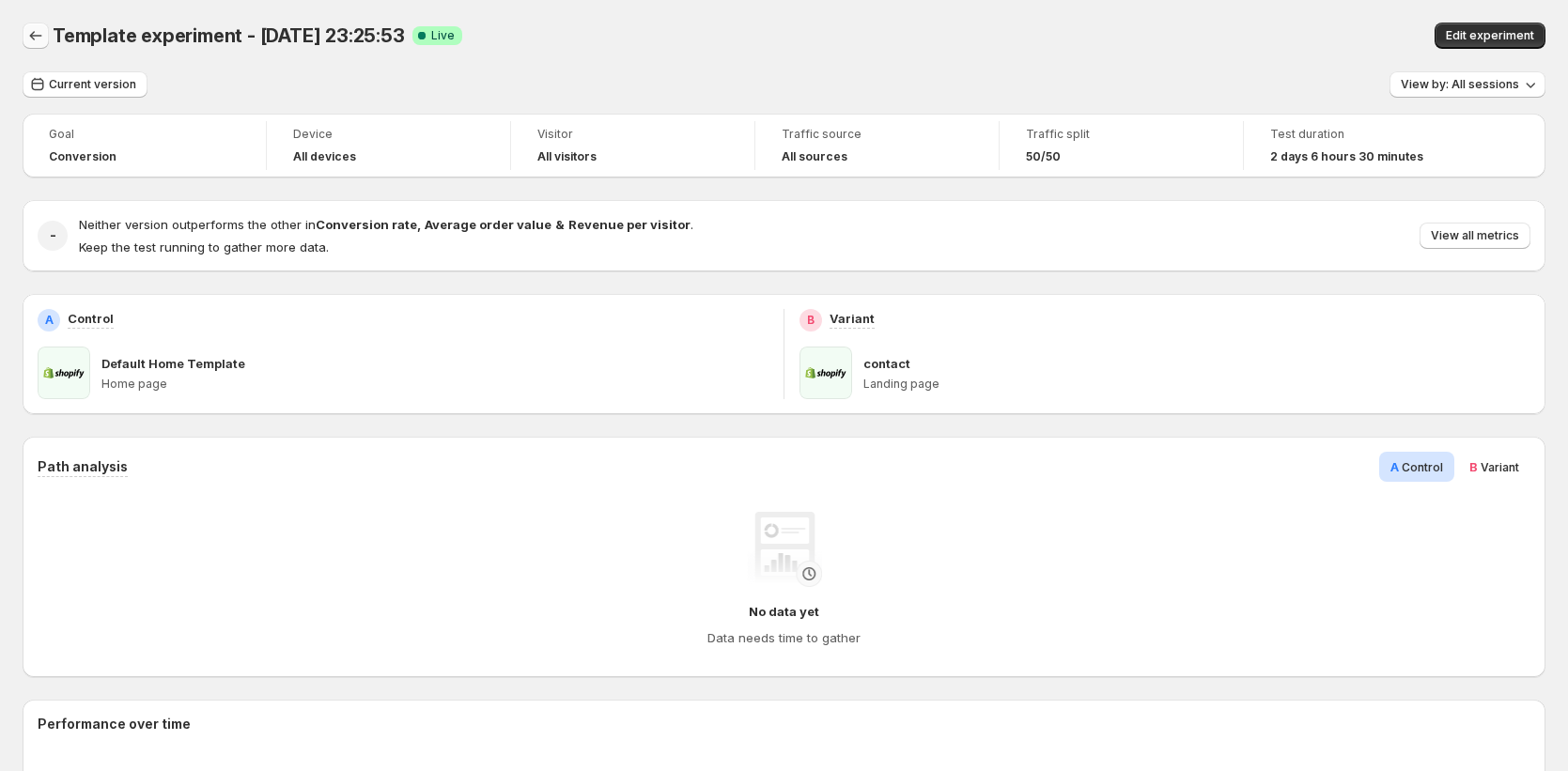
click at [36, 33] on icon "Back" at bounding box center [35, 35] width 18 height 18
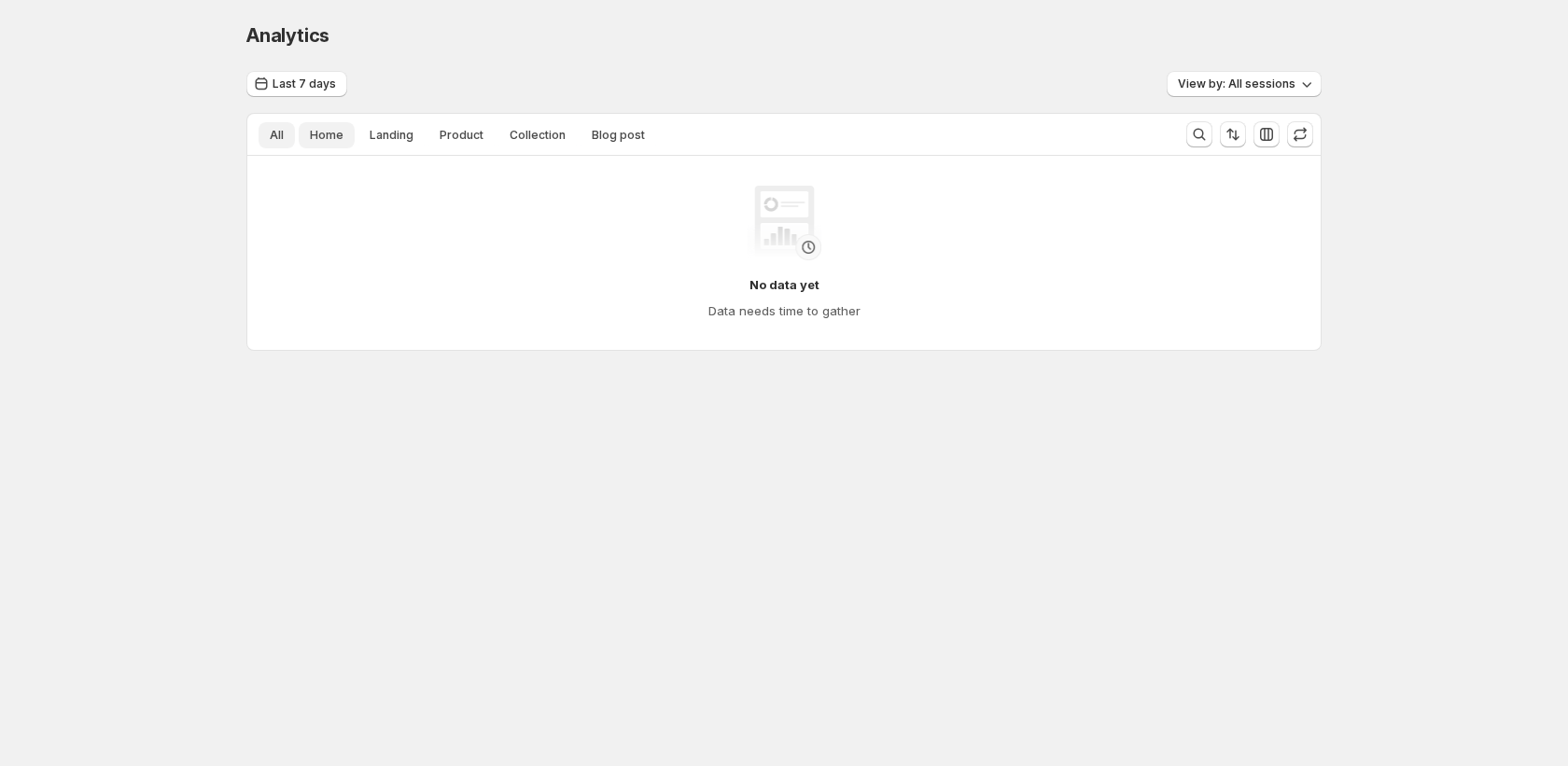
click at [323, 144] on button "Home" at bounding box center [327, 135] width 56 height 26
click at [402, 141] on span "Landing" at bounding box center [391, 134] width 43 height 14
click at [499, 139] on button "Collection" at bounding box center [537, 135] width 78 height 26
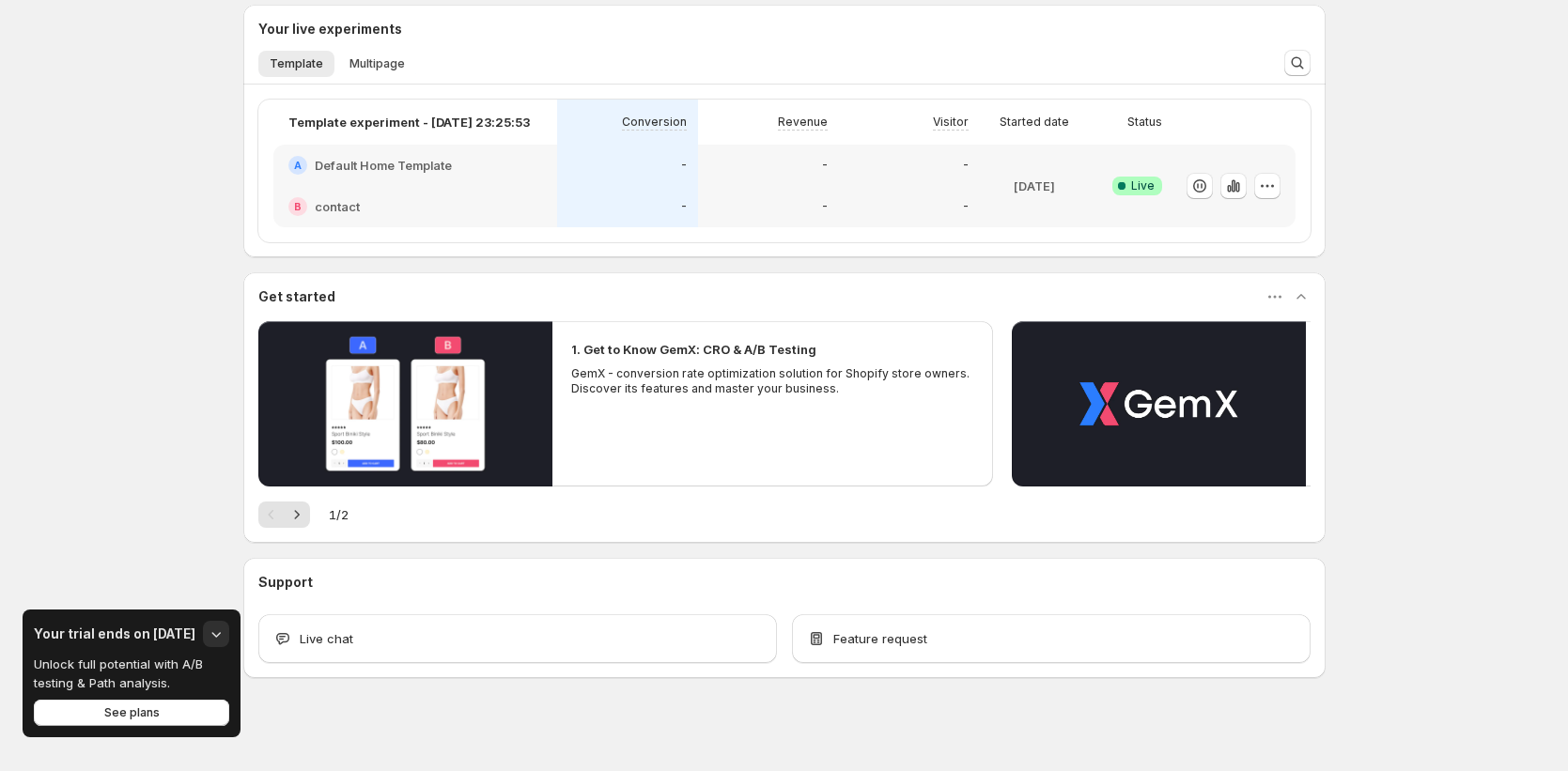
scroll to position [561, 0]
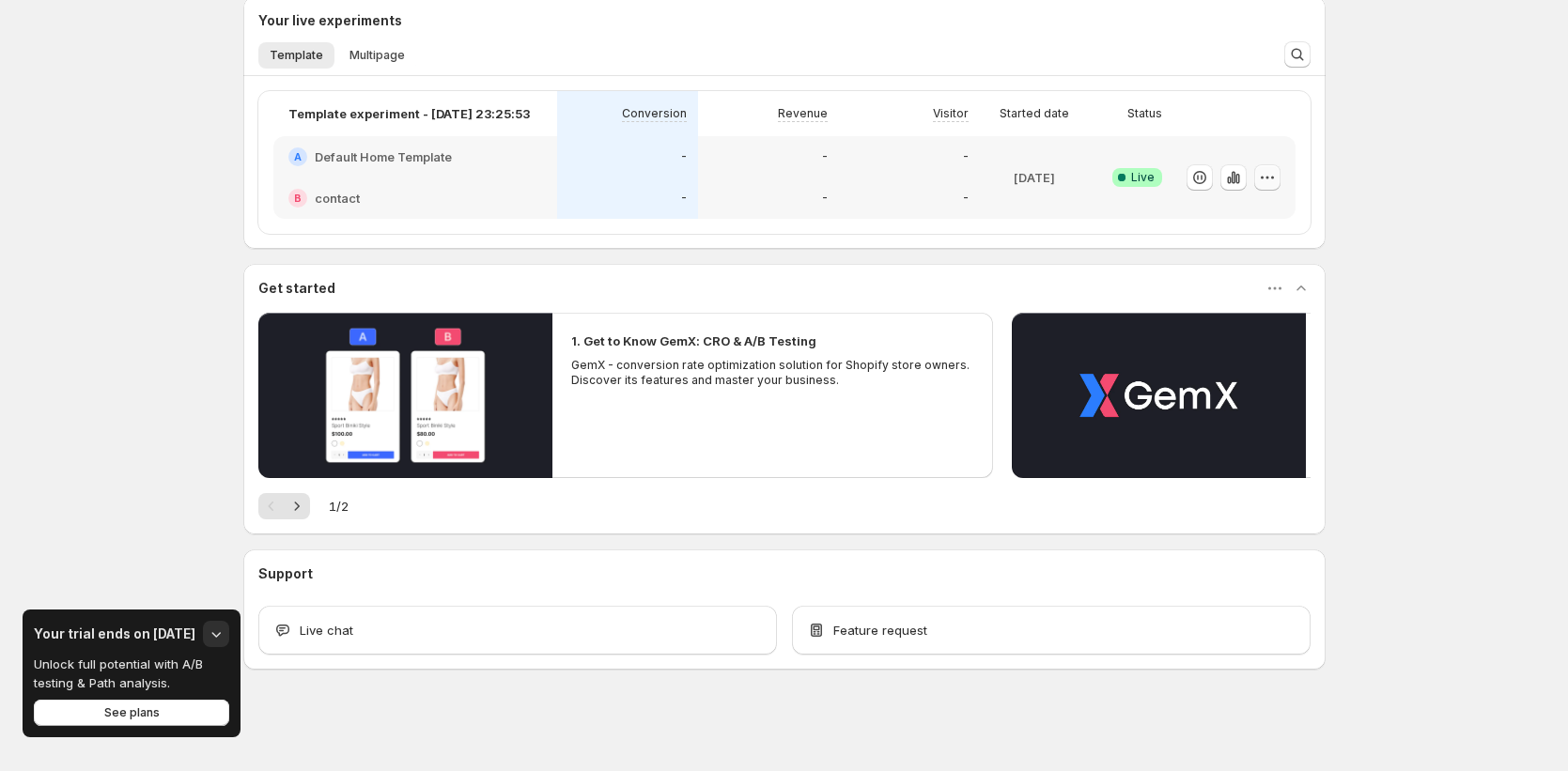
click at [1265, 186] on button "button" at bounding box center [1267, 177] width 26 height 26
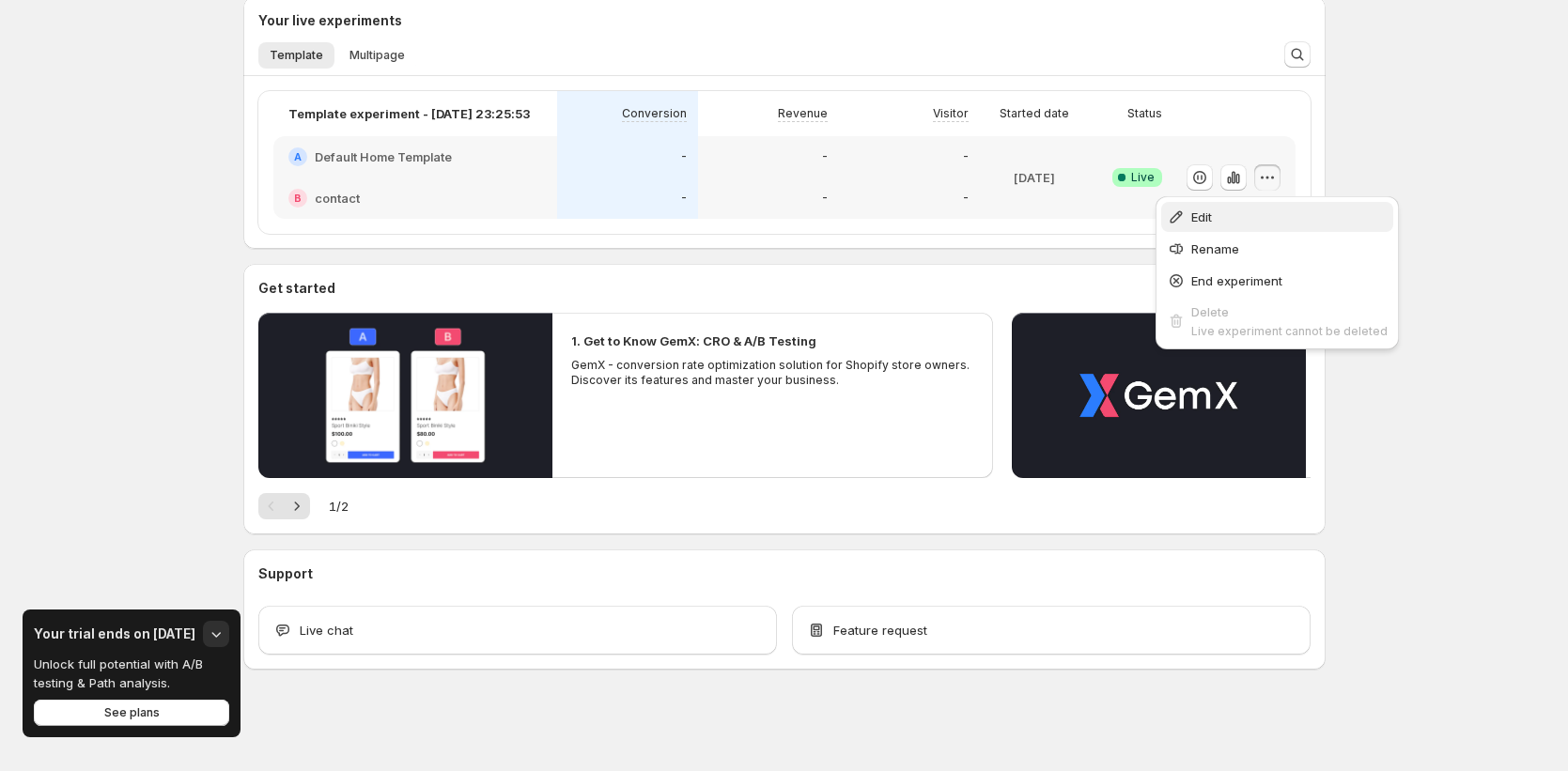
click at [1207, 215] on span "Edit" at bounding box center [1201, 216] width 20 height 15
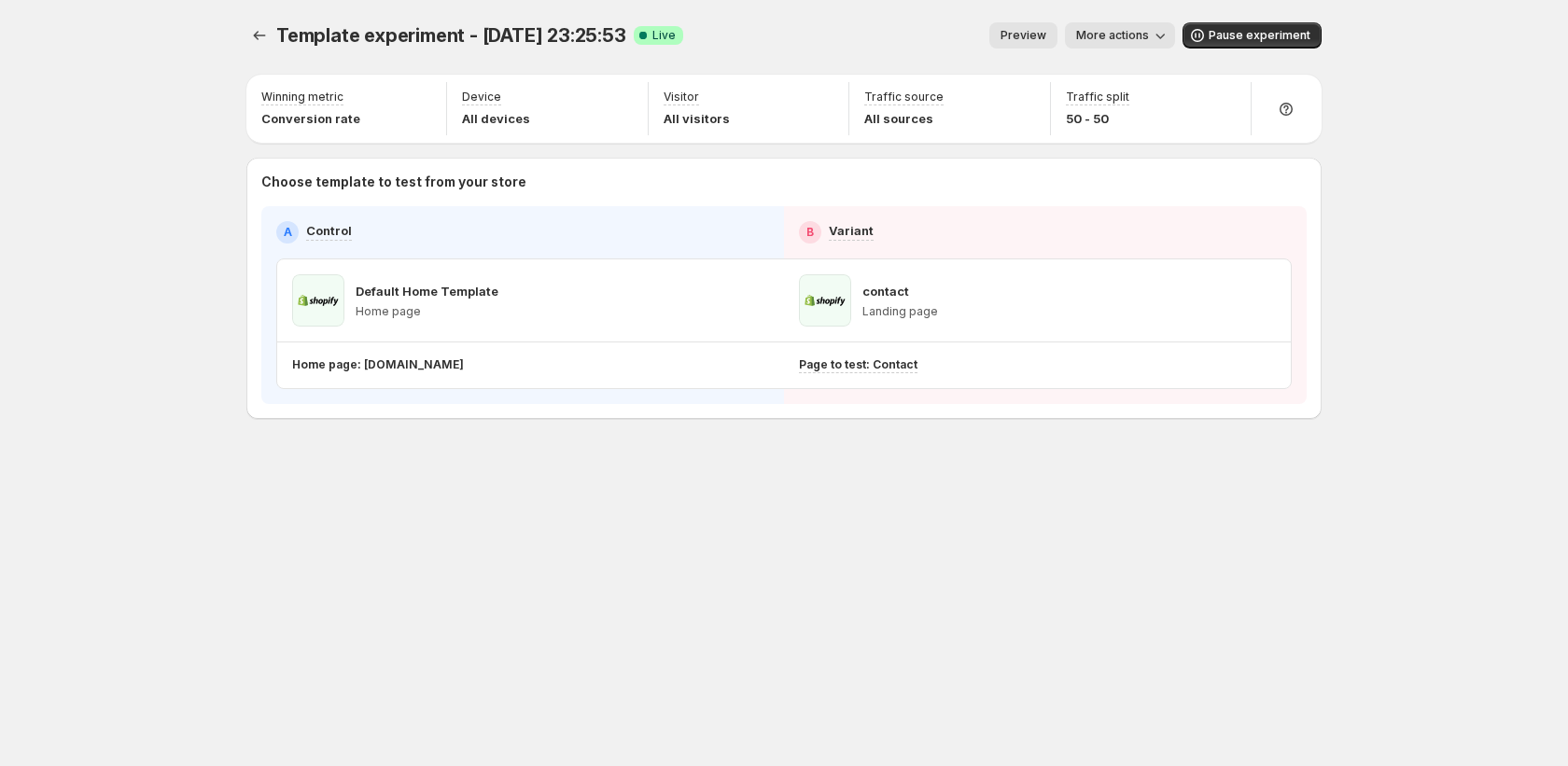
click at [1149, 38] on span "More actions" at bounding box center [1112, 35] width 72 height 14
click at [1120, 138] on span "Copy live page link" at bounding box center [1163, 137] width 111 height 14
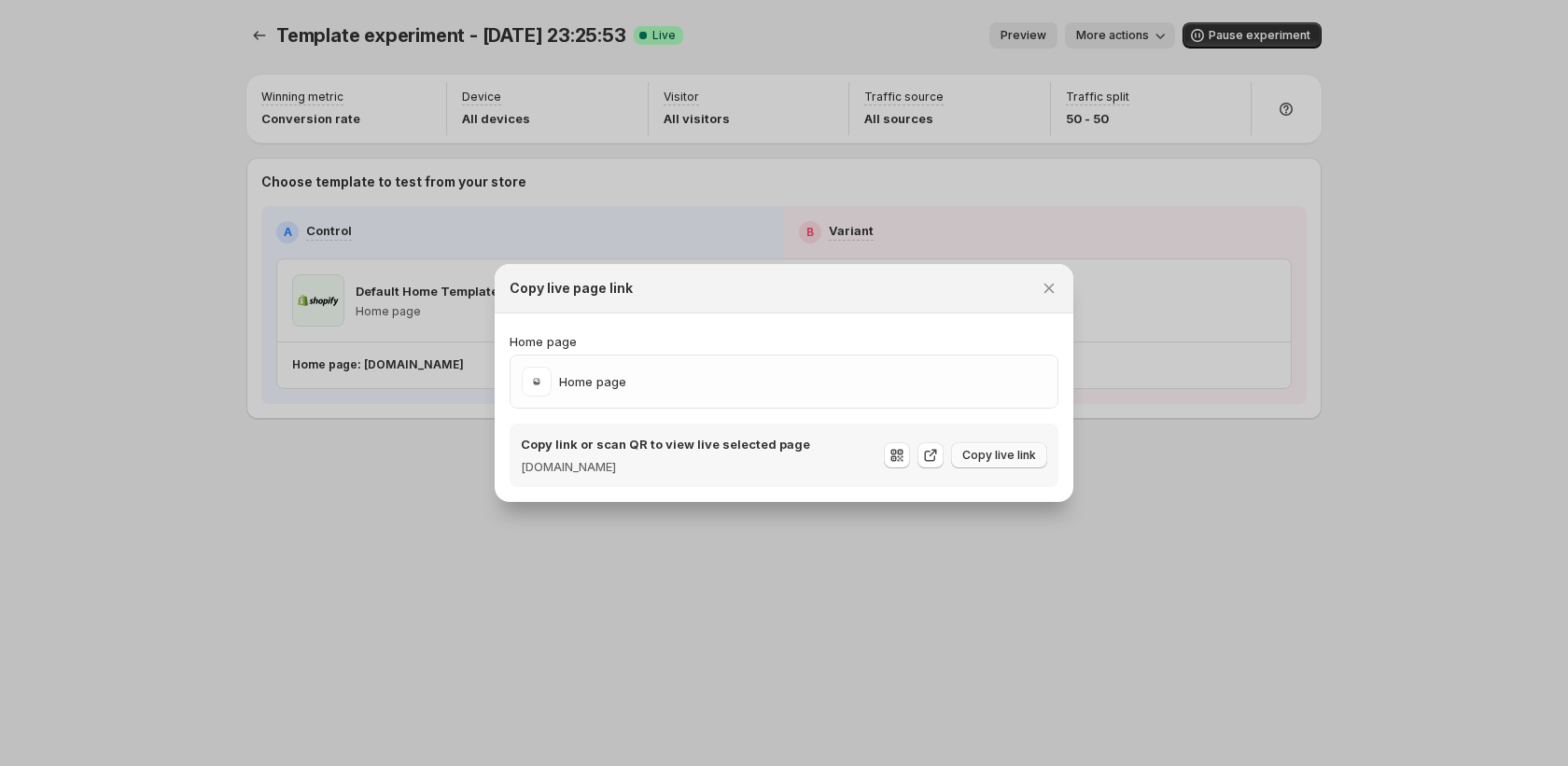
click at [992, 459] on span "Copy live link" at bounding box center [999, 455] width 73 height 14
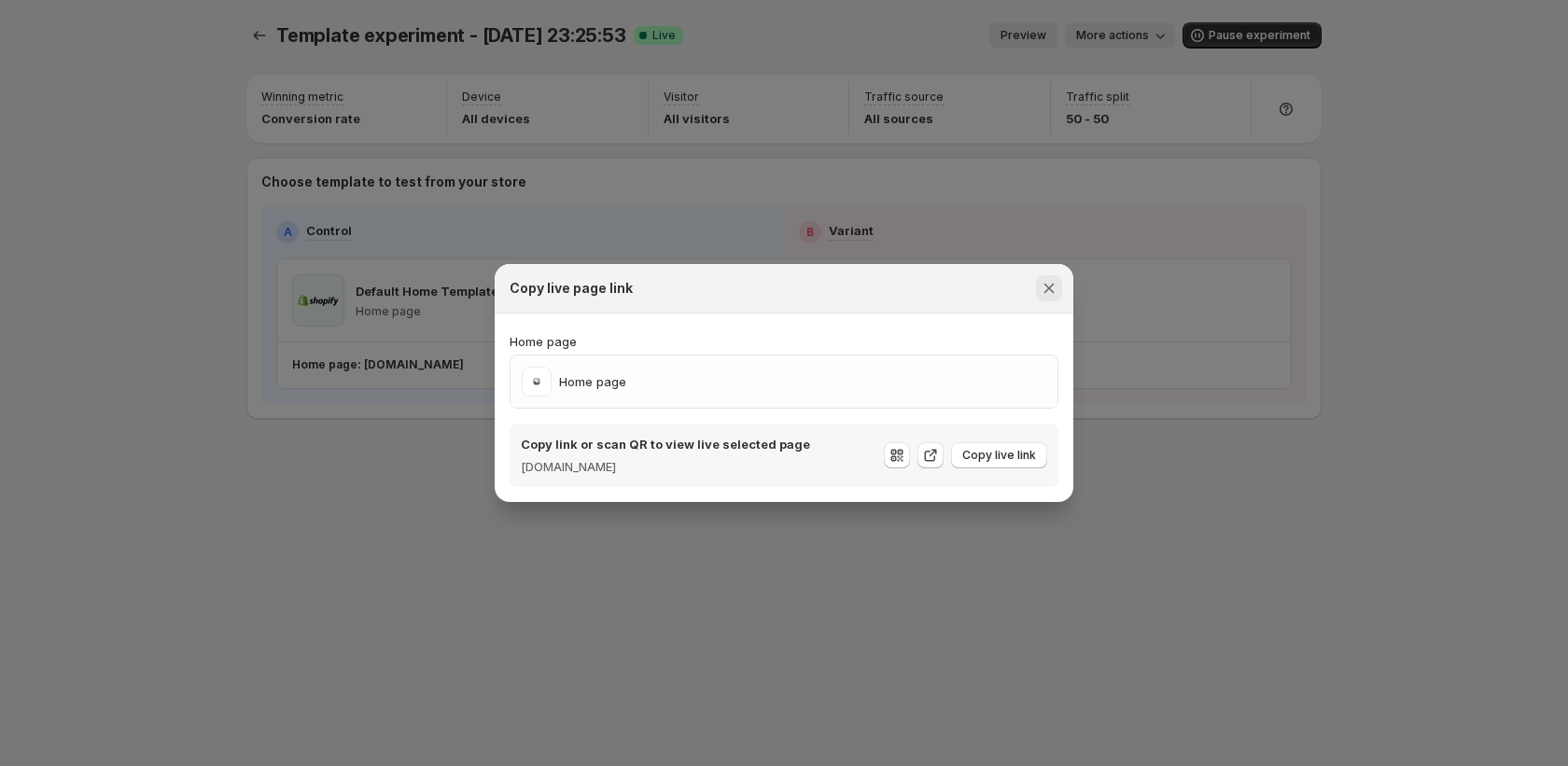
click at [1053, 290] on icon "Close" at bounding box center [1048, 288] width 18 height 18
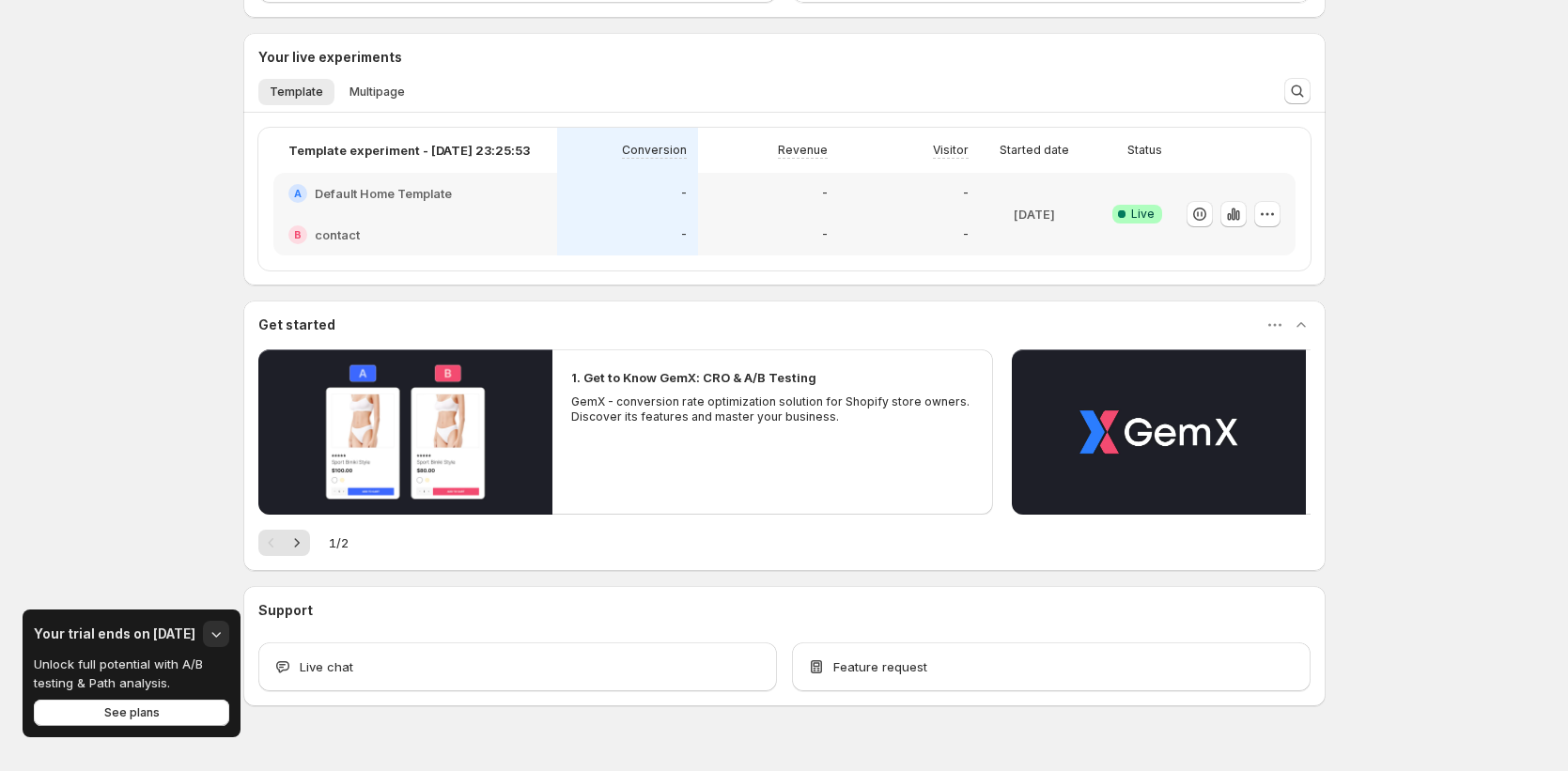
scroll to position [497, 0]
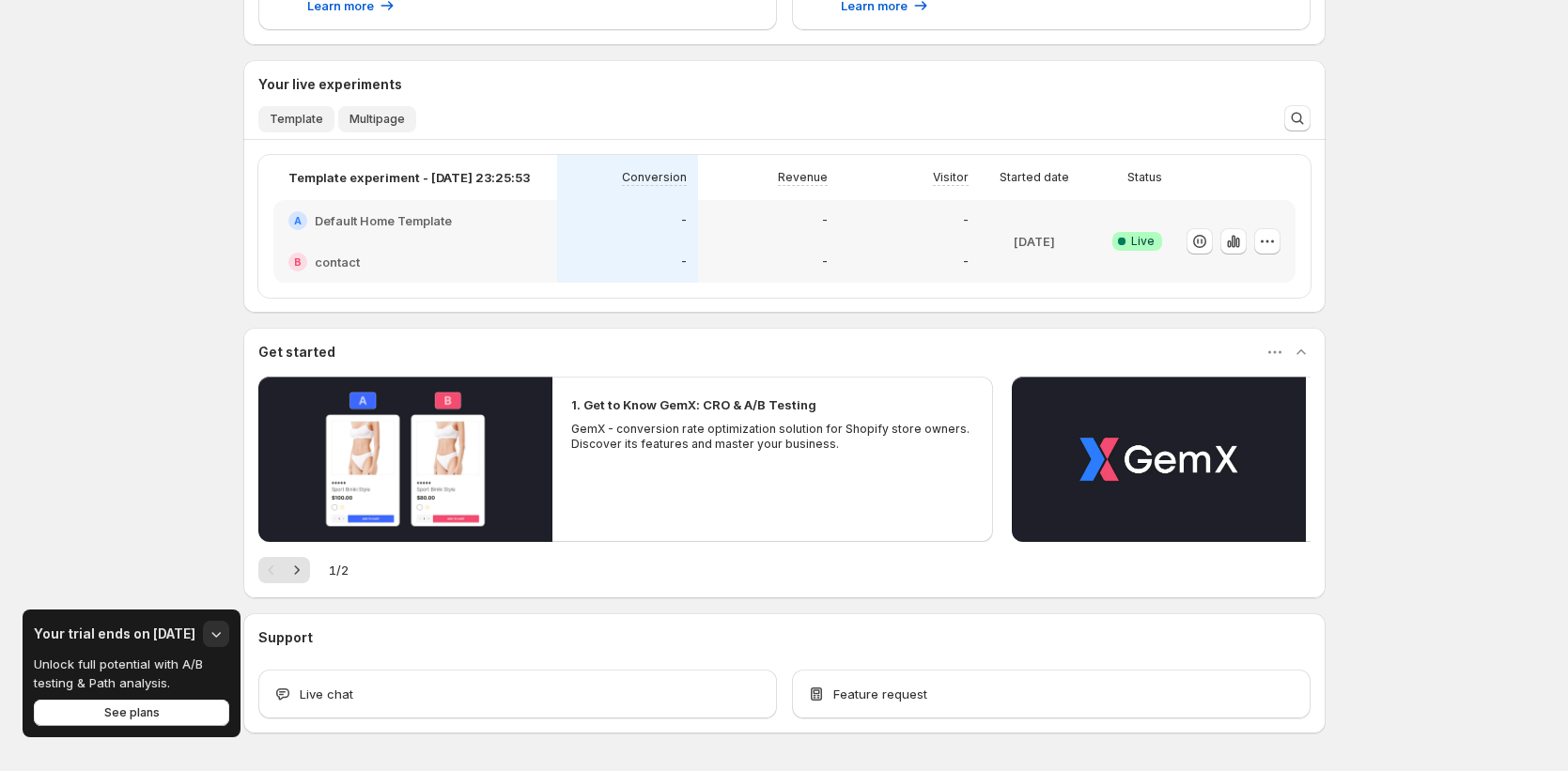
click at [375, 116] on span "Multipage" at bounding box center [376, 119] width 55 height 15
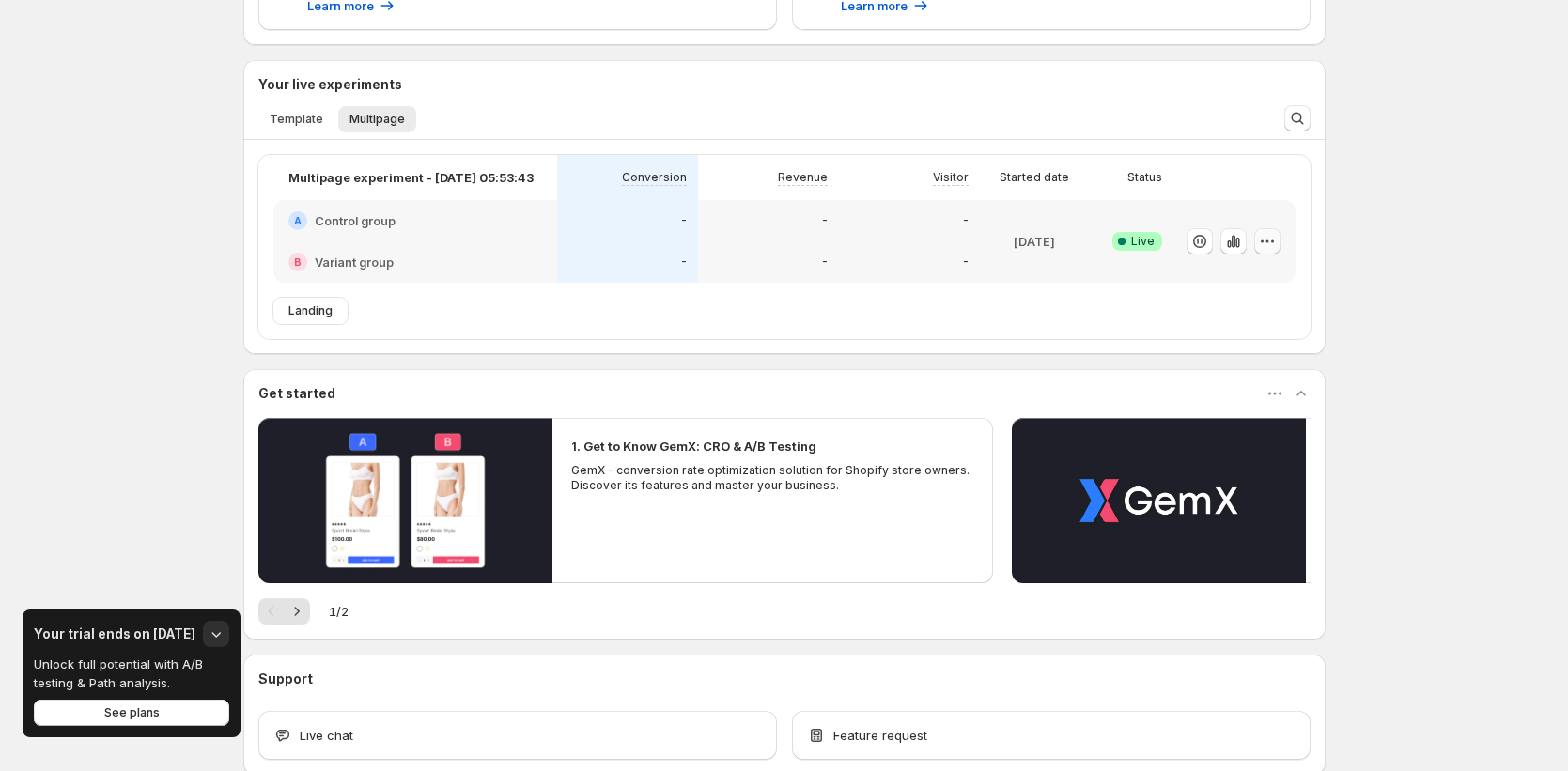
click at [1285, 247] on div at bounding box center [1235, 241] width 123 height 83
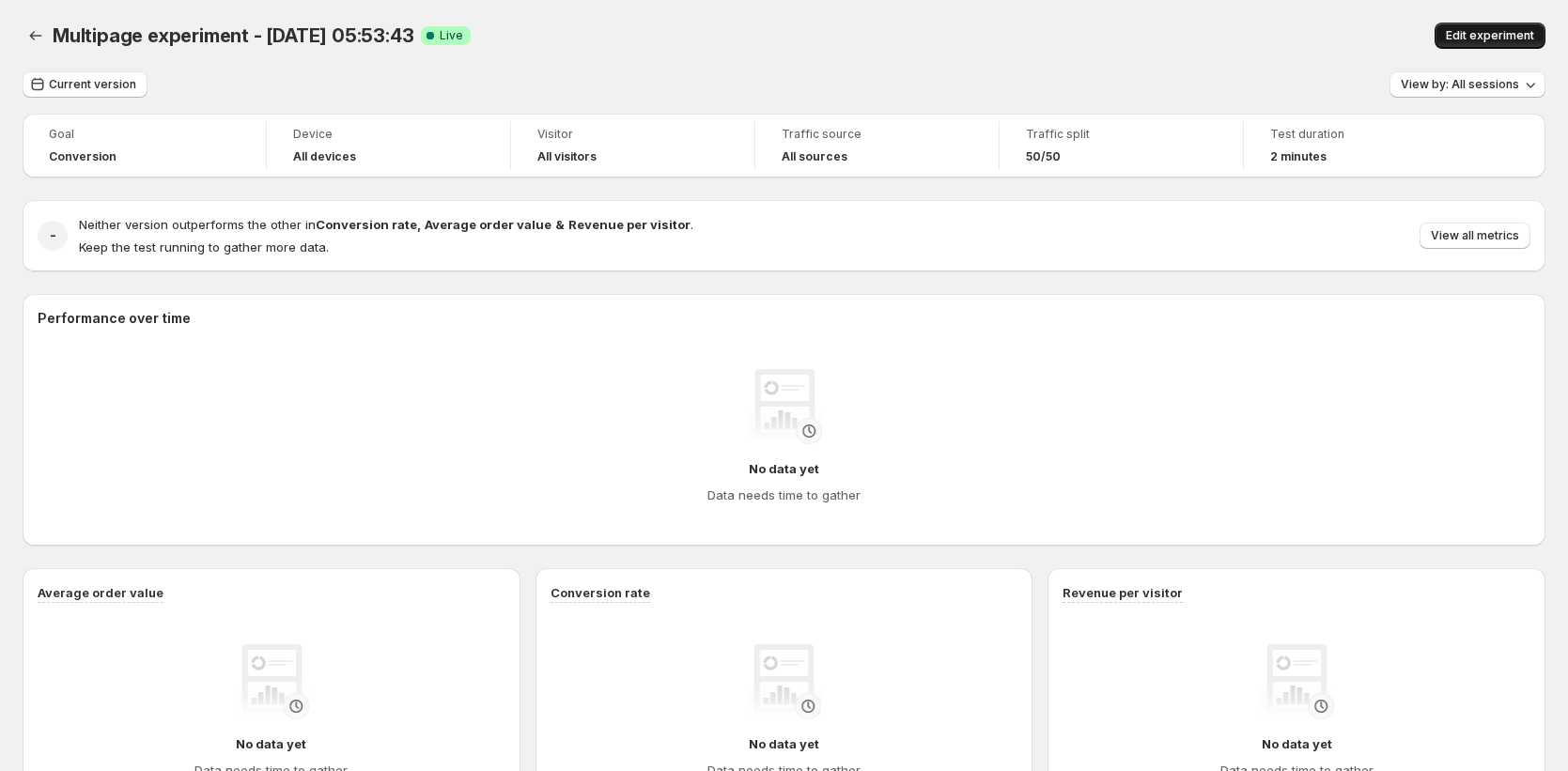
click at [1457, 47] on div "Multipage experiment - Sep 18, 05:53:43. This page is ready Multipage experimen…" at bounding box center [784, 35] width 1523 height 71
click at [1473, 38] on span "Edit experiment" at bounding box center [1490, 35] width 89 height 15
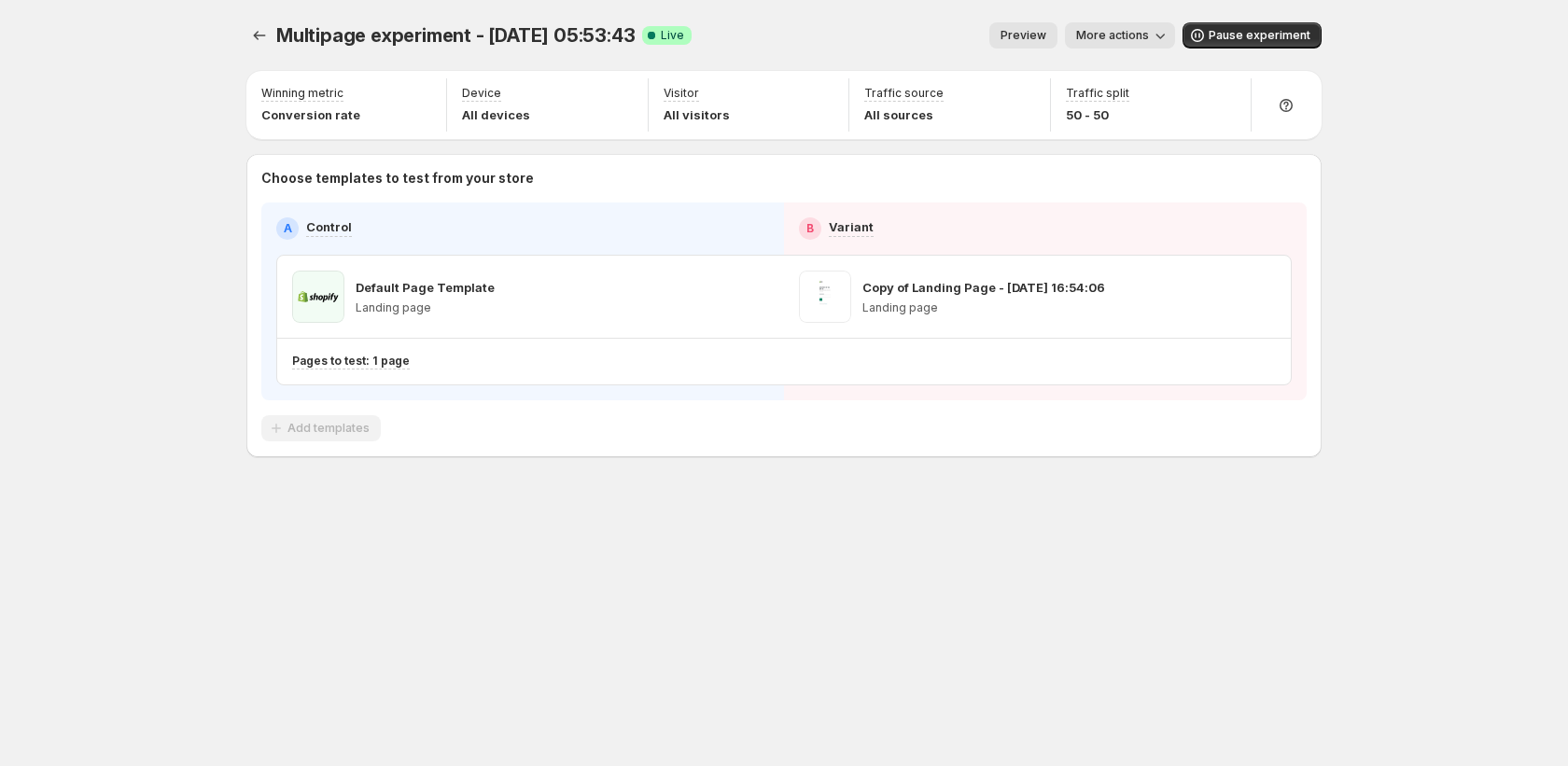
click at [1149, 35] on span "More actions" at bounding box center [1112, 35] width 72 height 14
click at [1137, 135] on span "Copy live page link" at bounding box center [1163, 137] width 111 height 14
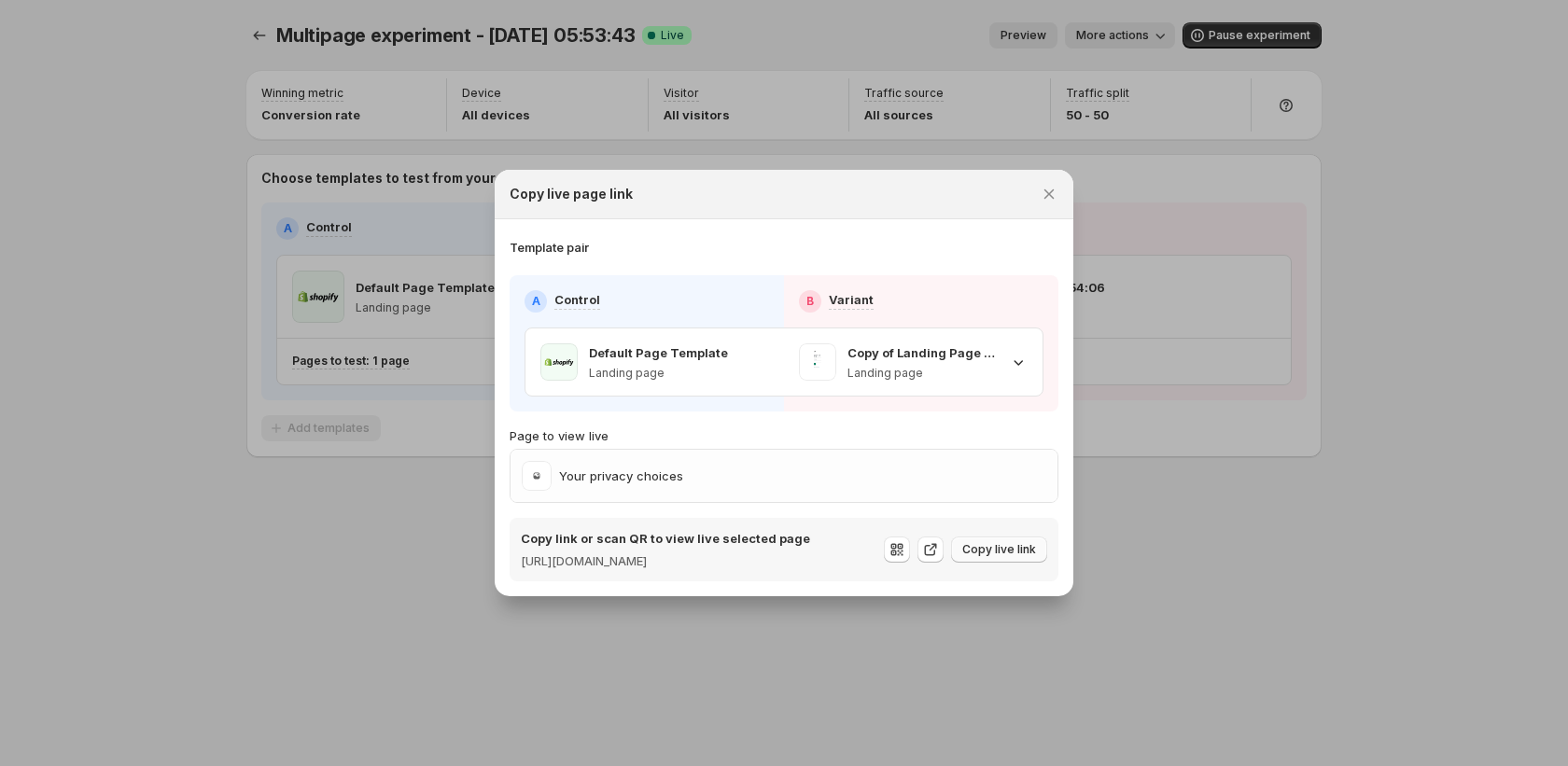
click at [988, 547] on span "Copy live link" at bounding box center [999, 549] width 73 height 14
click at [1497, 36] on div at bounding box center [784, 383] width 1568 height 766
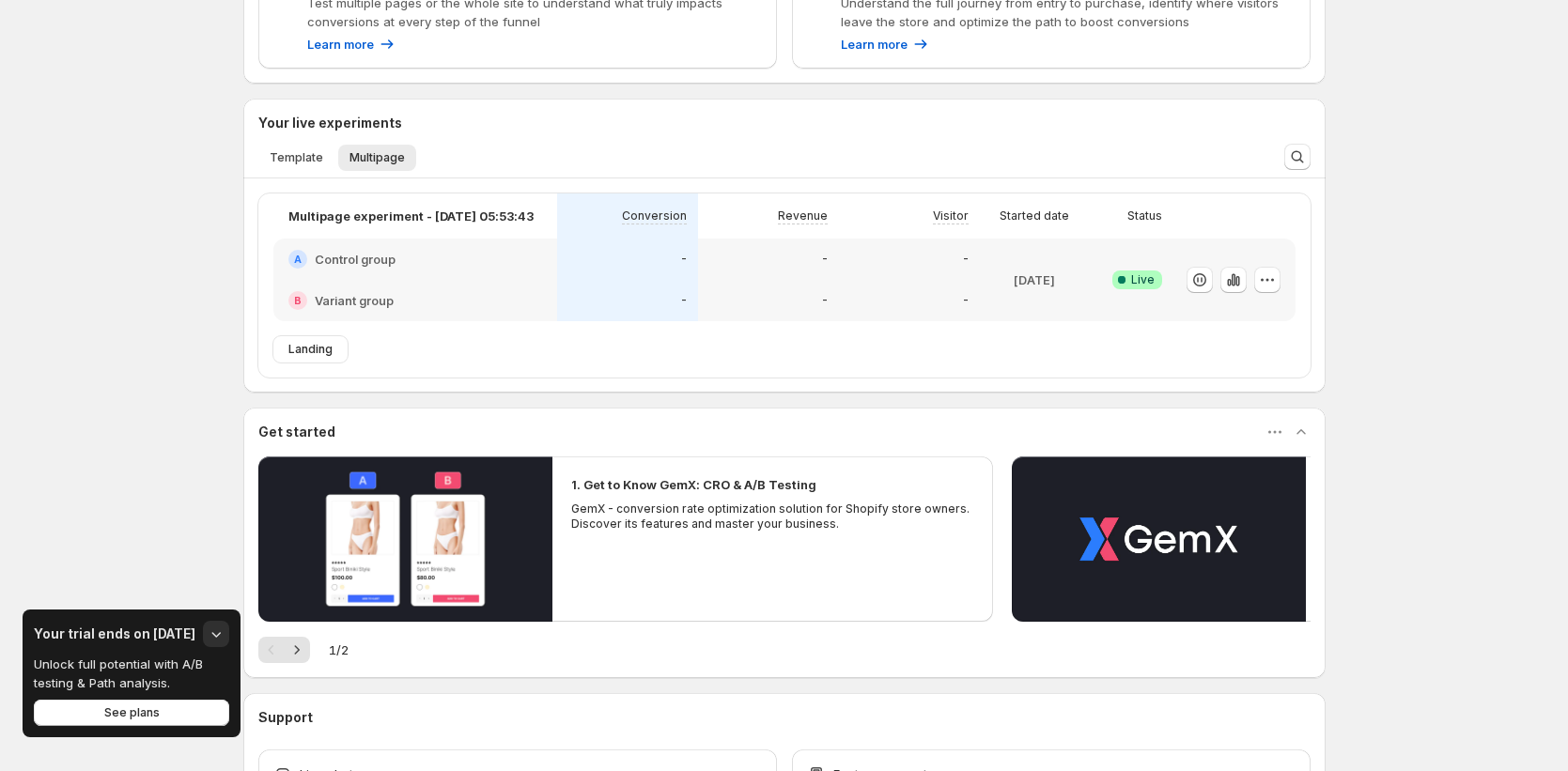
scroll to position [411, 0]
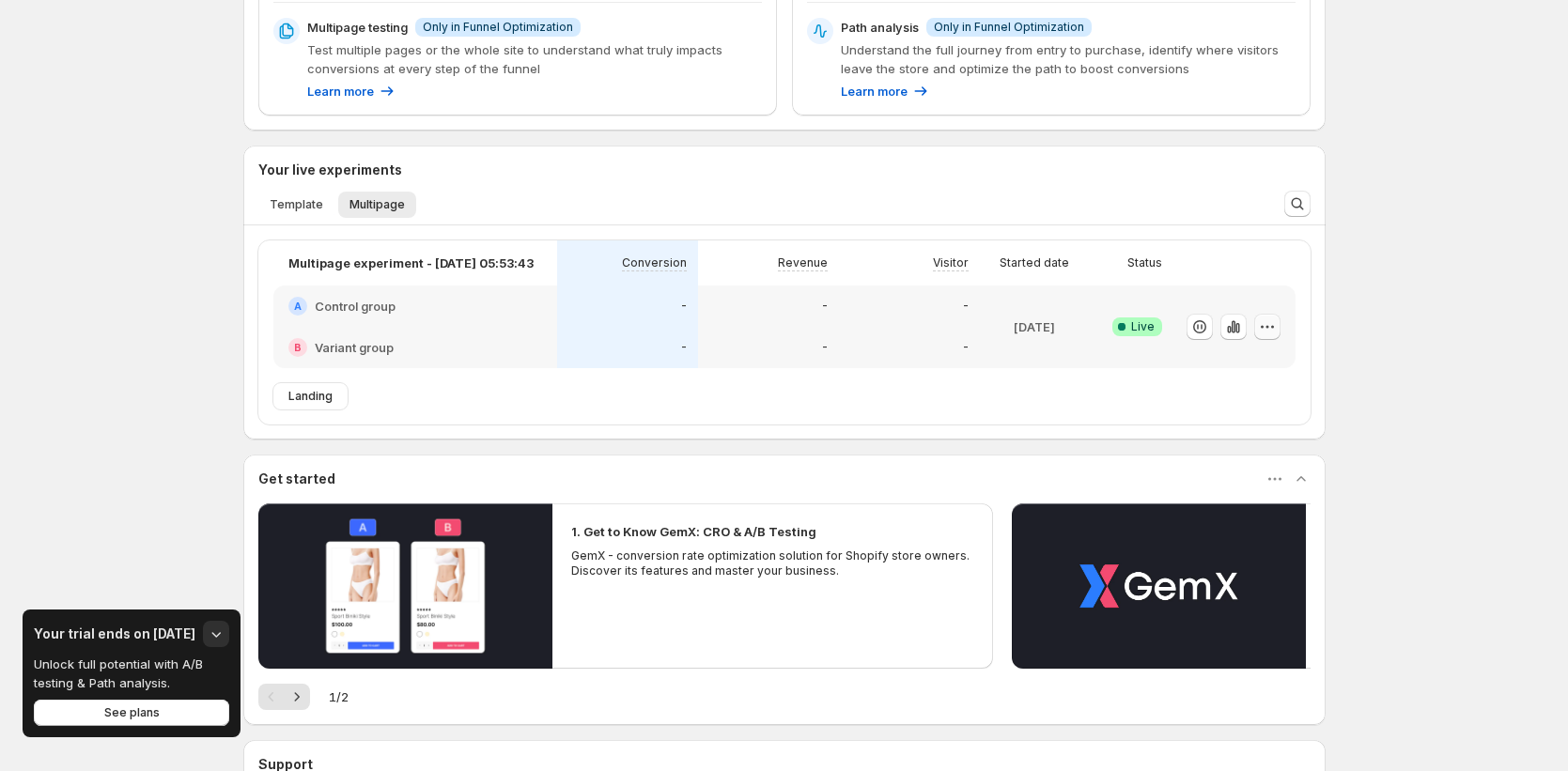
click at [1272, 334] on icon "button" at bounding box center [1267, 327] width 18 height 18
click at [1201, 368] on span "Edit" at bounding box center [1201, 366] width 20 height 15
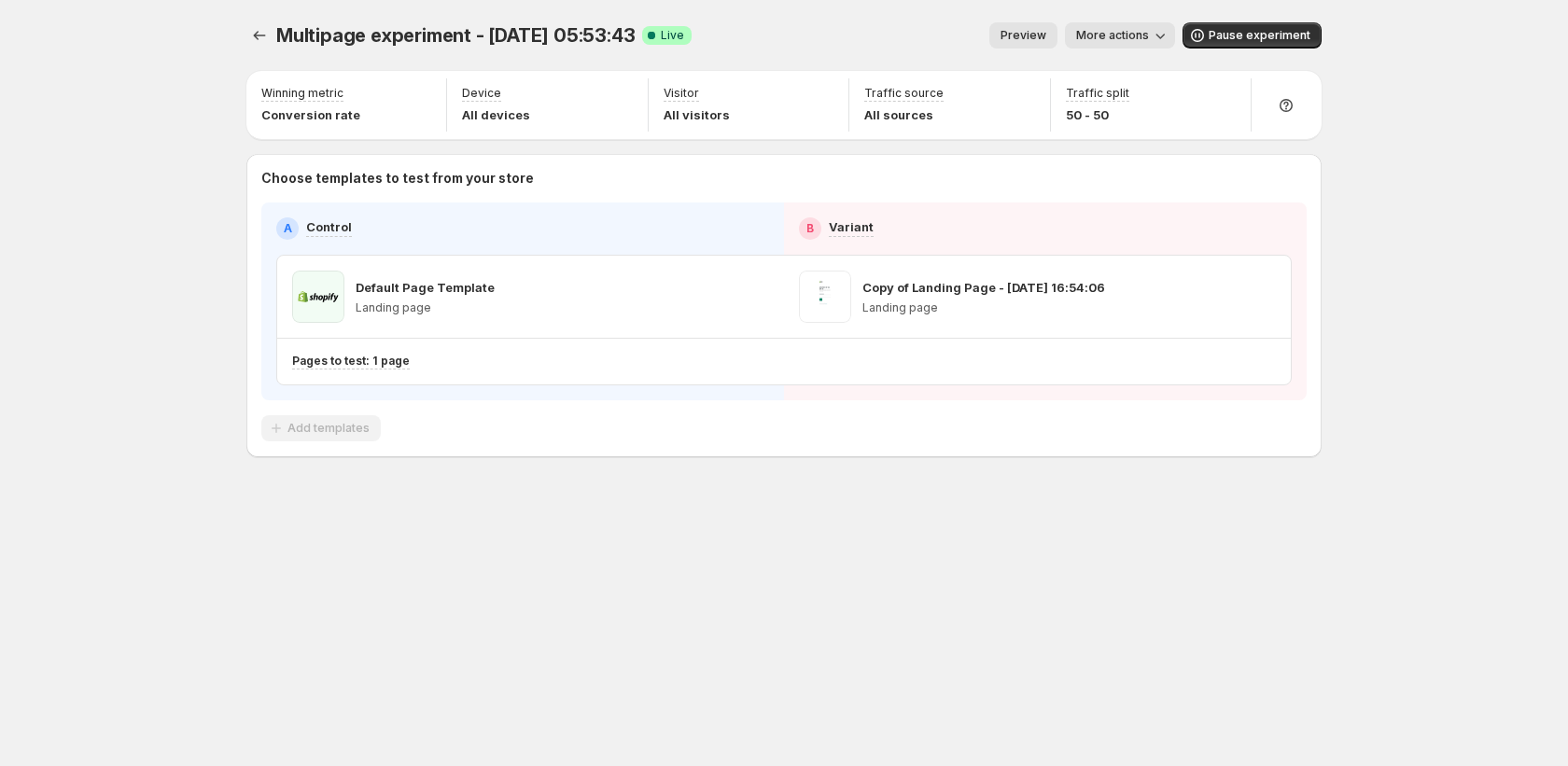
click at [1156, 40] on icon "button" at bounding box center [1159, 35] width 18 height 18
click at [1138, 135] on span "Copy live page link" at bounding box center [1163, 137] width 111 height 14
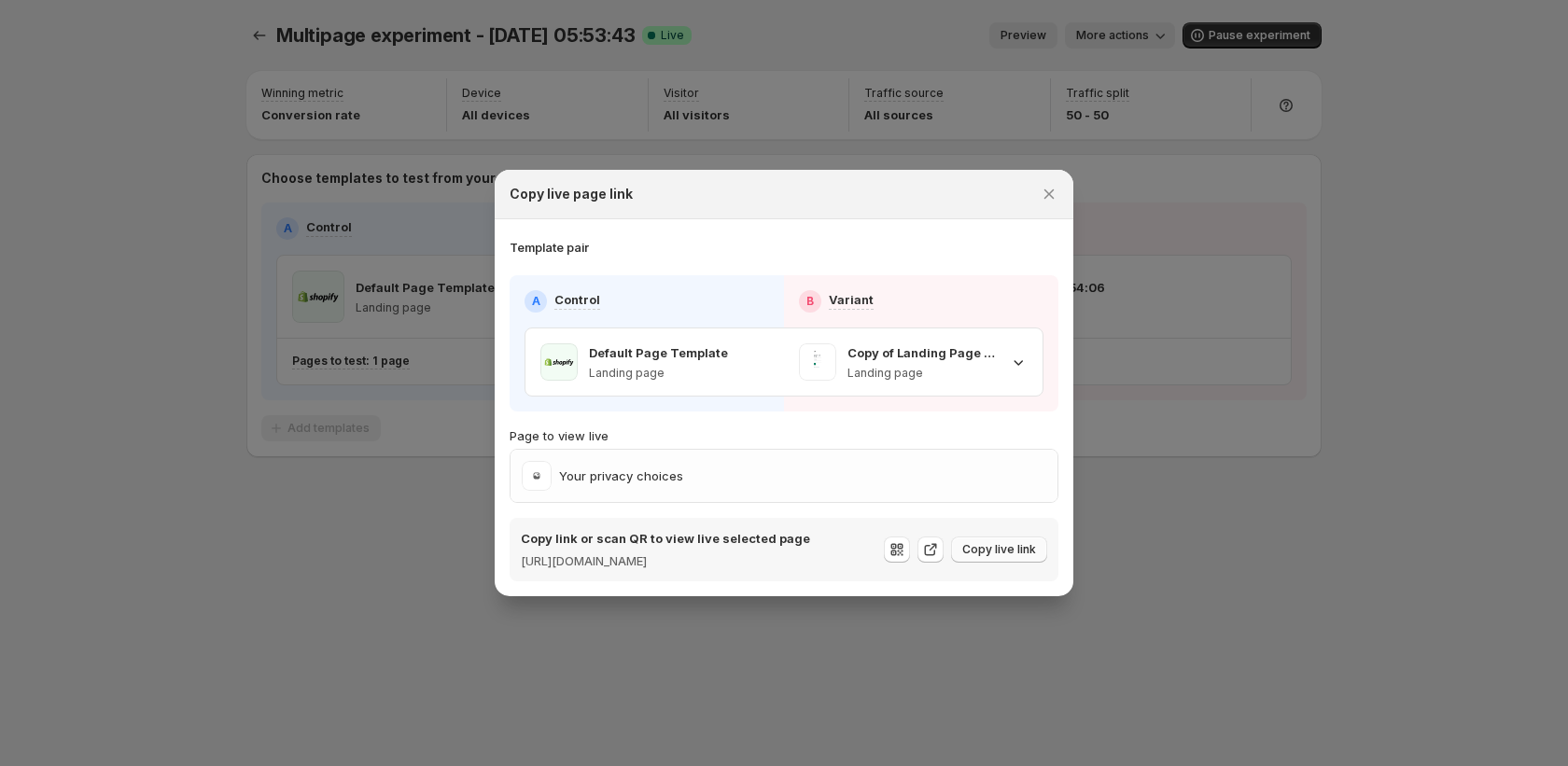
click at [1010, 553] on span "Copy live link" at bounding box center [999, 549] width 73 height 14
click at [55, 553] on div at bounding box center [784, 383] width 1568 height 766
